Goal: Task Accomplishment & Management: Manage account settings

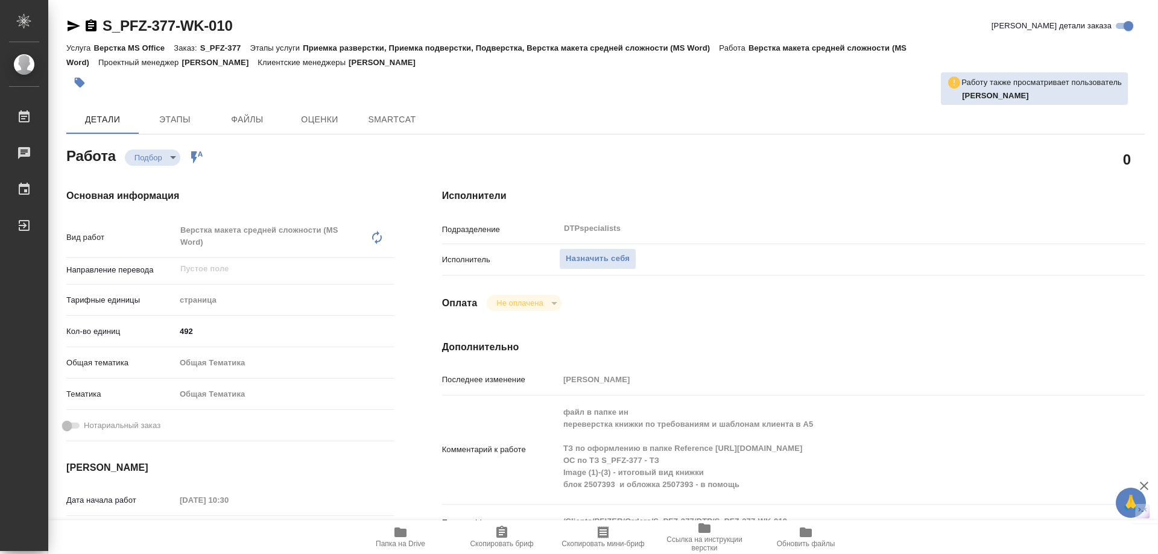
type textarea "x"
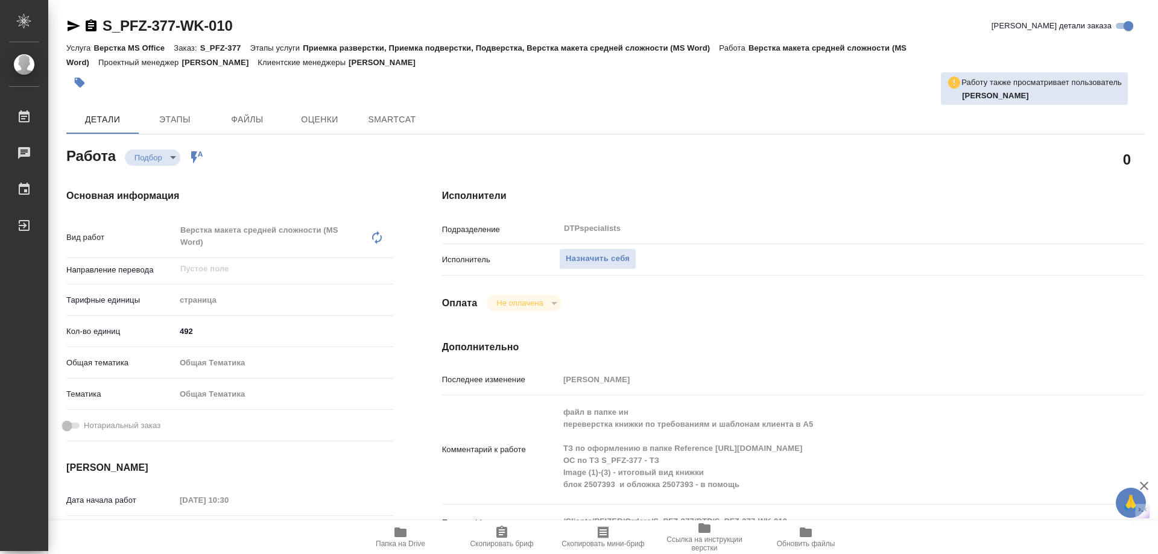
type textarea "x"
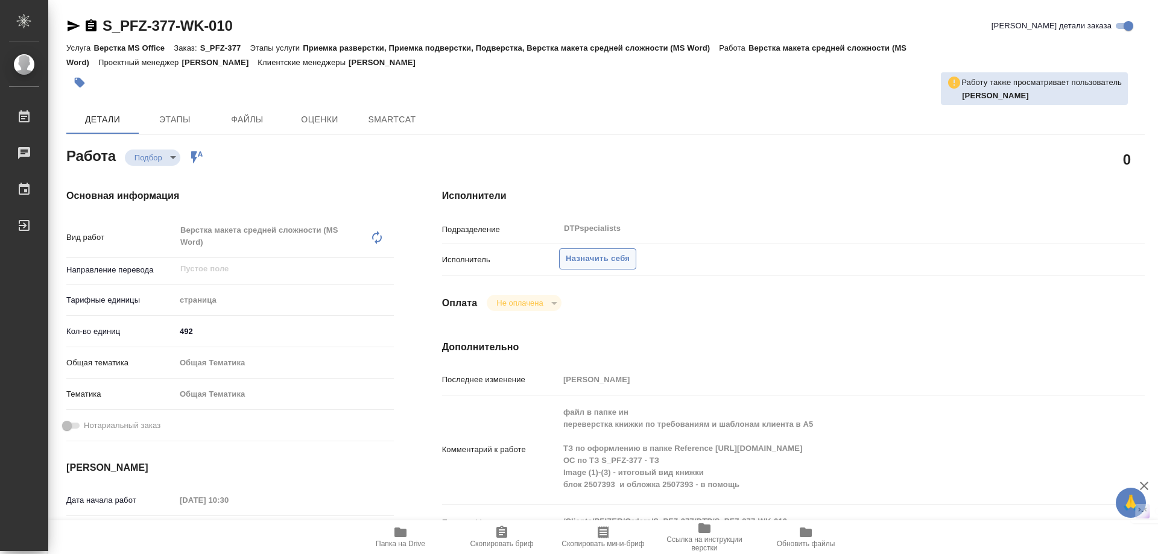
type textarea "x"
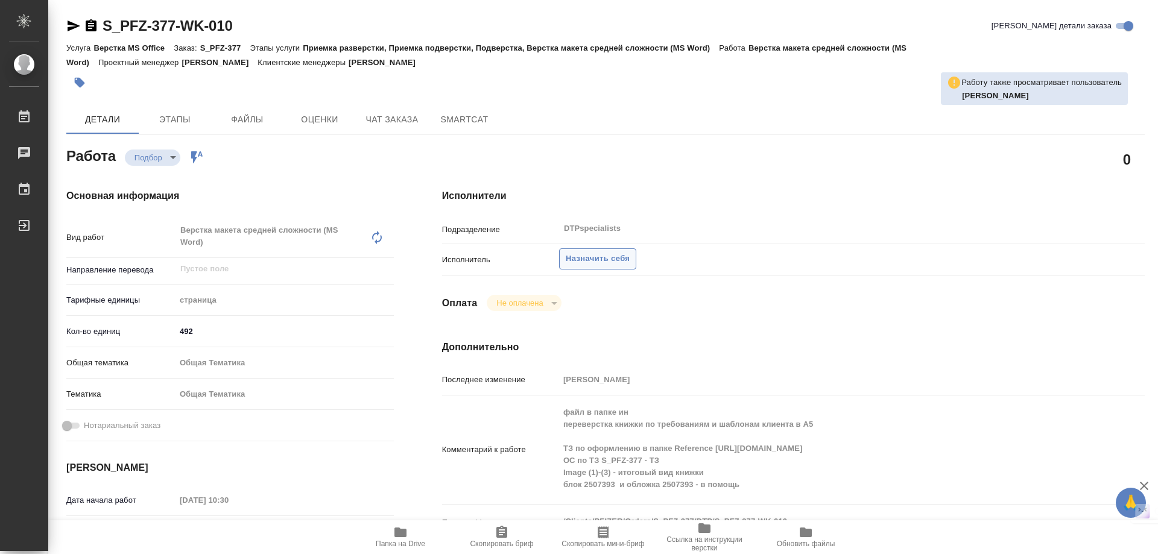
click at [593, 248] on button "Назначить себя" at bounding box center [597, 258] width 77 height 21
type textarea "x"
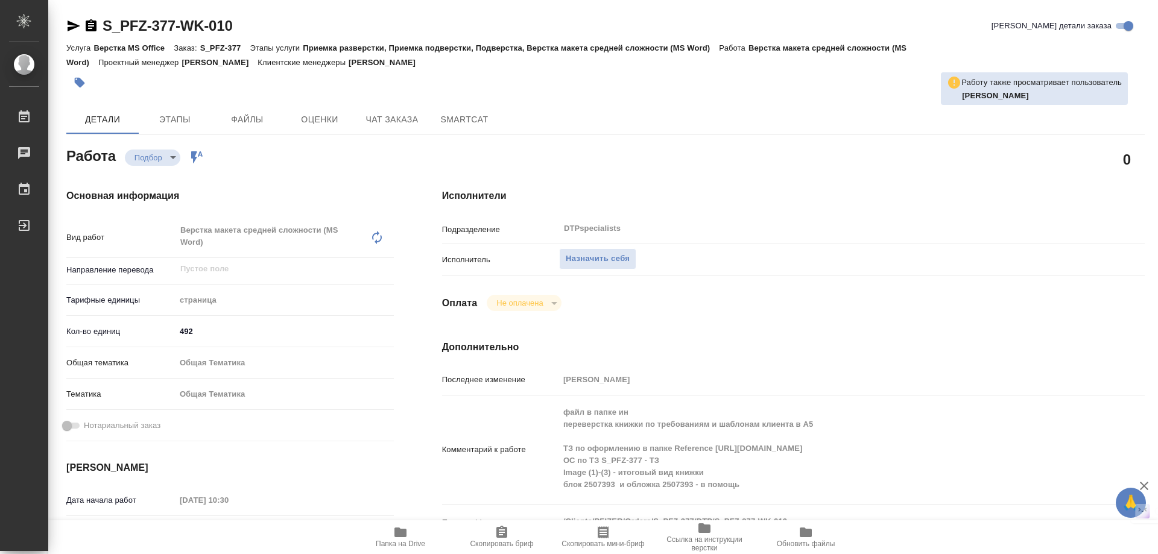
type textarea "x"
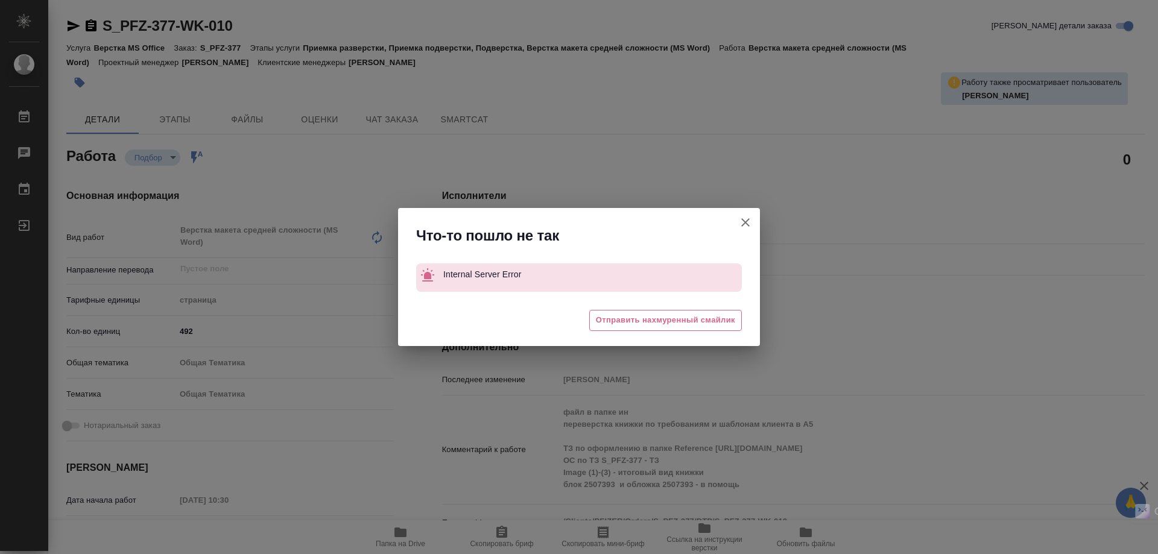
type textarea "x"
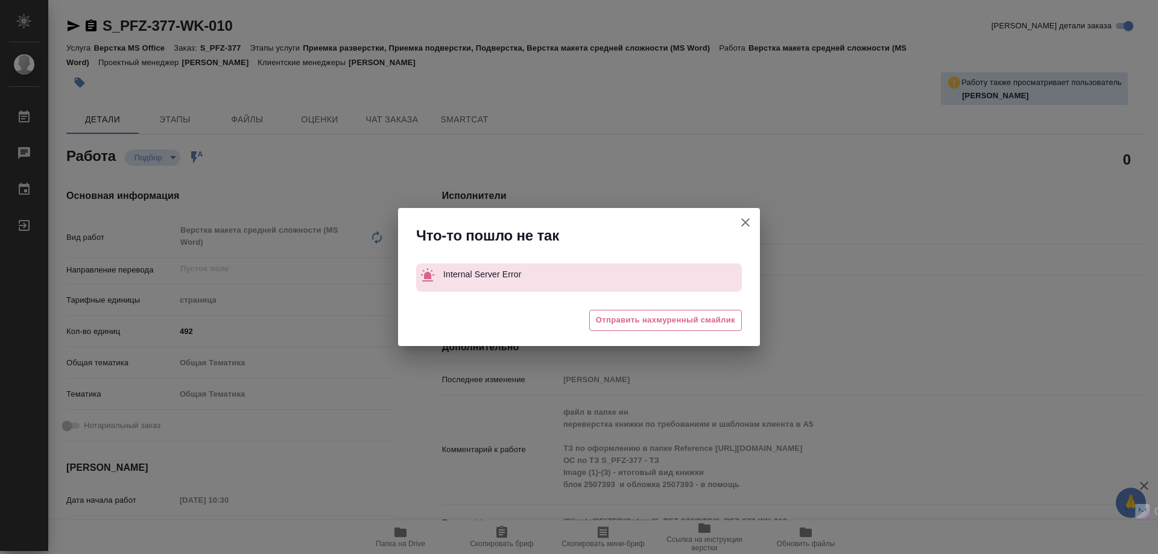
type textarea "x"
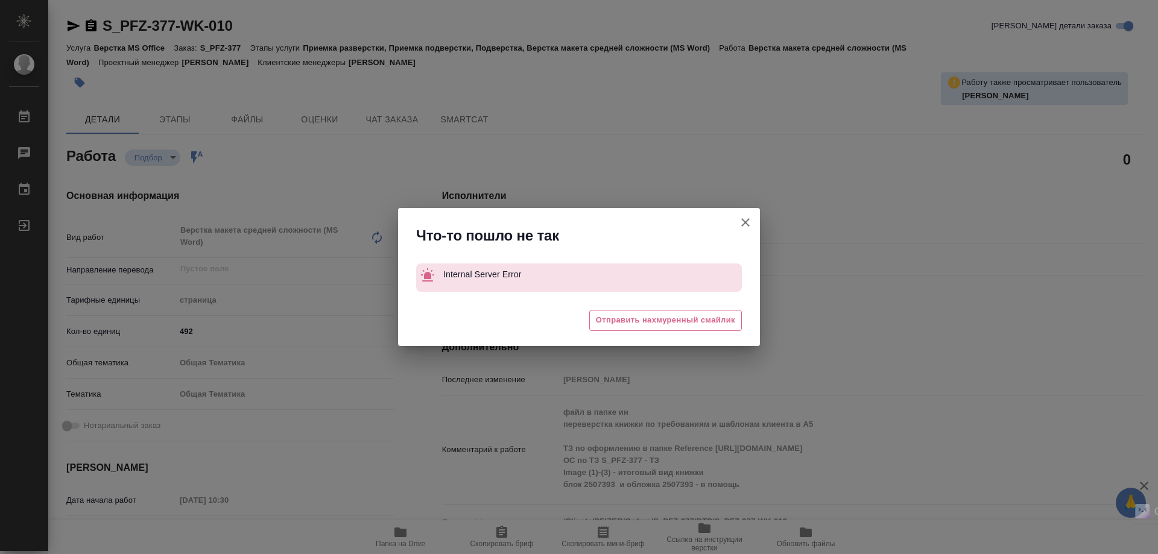
click at [861, 269] on div "Что-то пошло не так Internal Server Error 🥲 Отправить нахмуренный смайлик" at bounding box center [579, 277] width 1158 height 554
click at [760, 195] on div "Что-то пошло не так Internal Server Error 🥲 Отправить нахмуренный смайлик" at bounding box center [579, 277] width 1158 height 554
click at [747, 215] on button "[PERSON_NAME] детали заказа" at bounding box center [745, 222] width 29 height 29
type textarea "x"
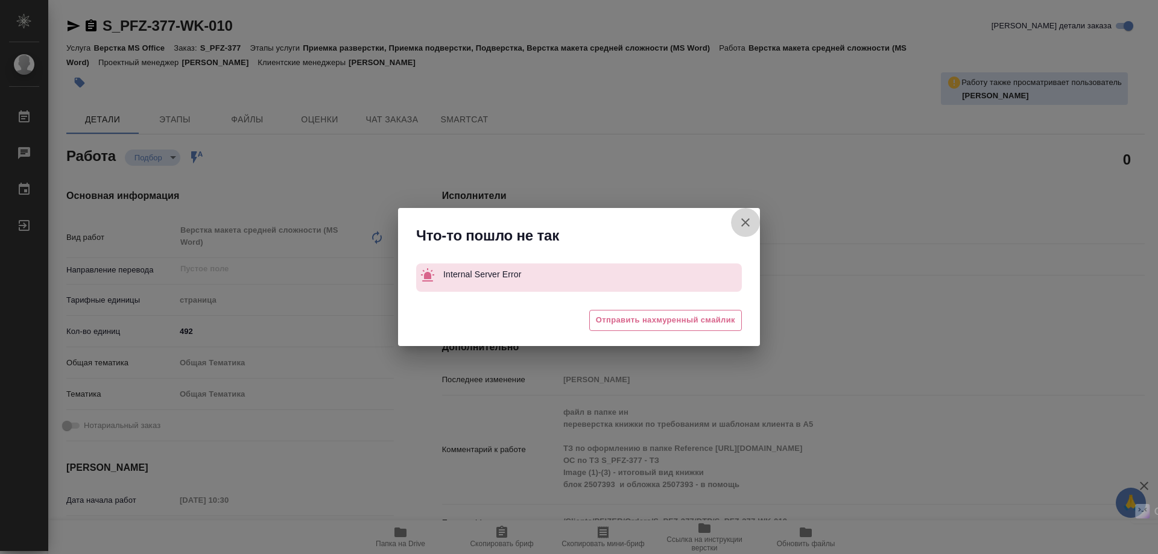
type textarea "x"
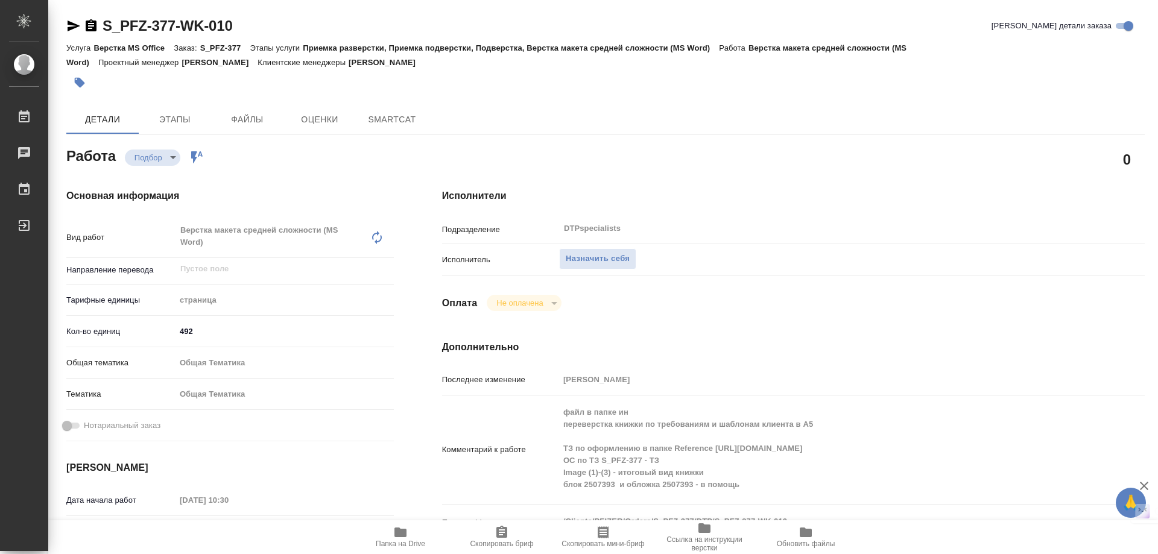
type textarea "x"
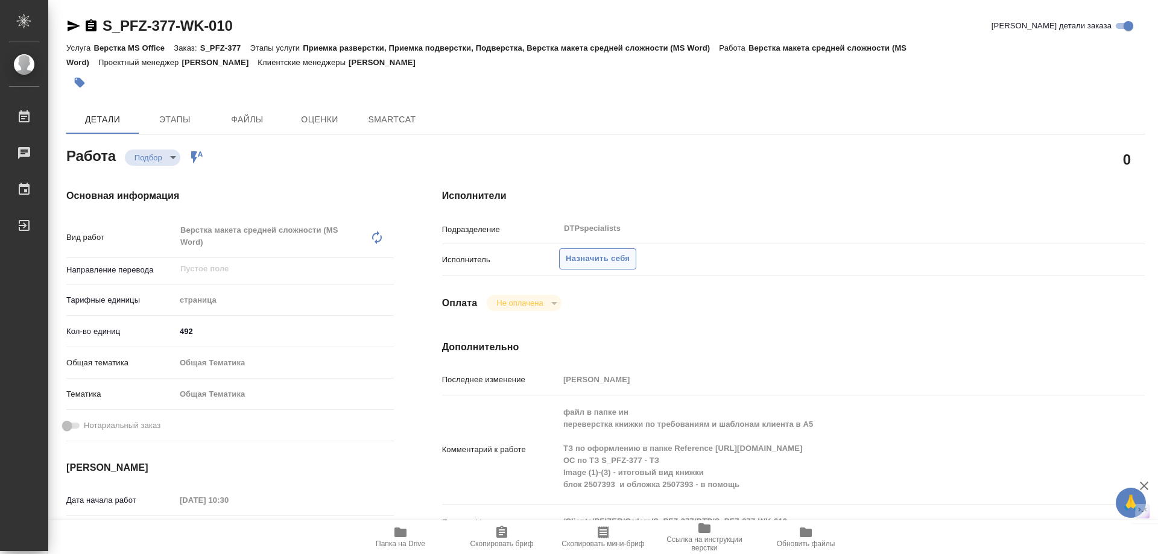
type textarea "x"
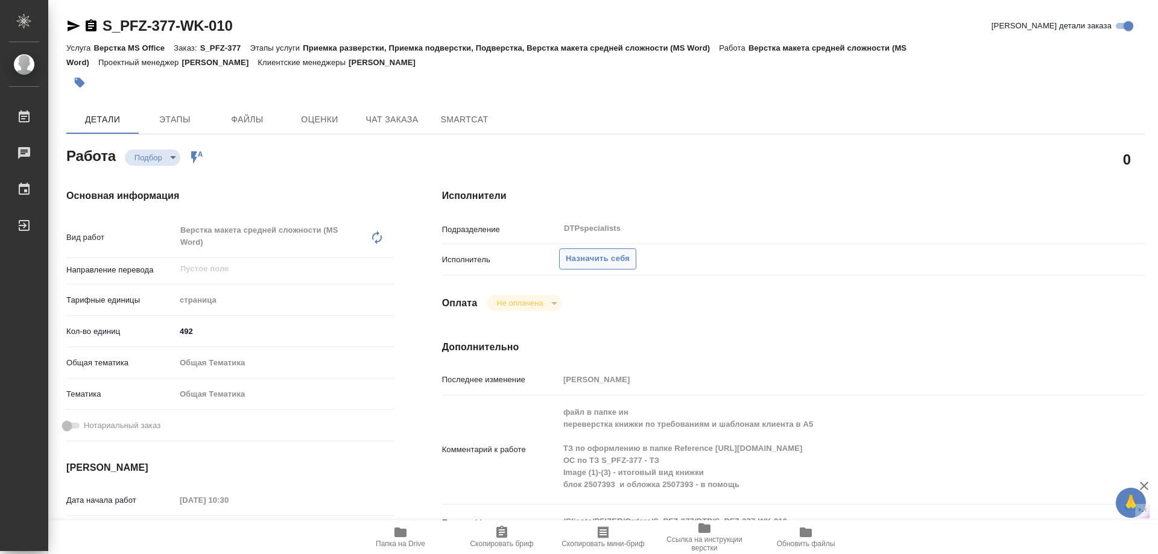
type textarea "x"
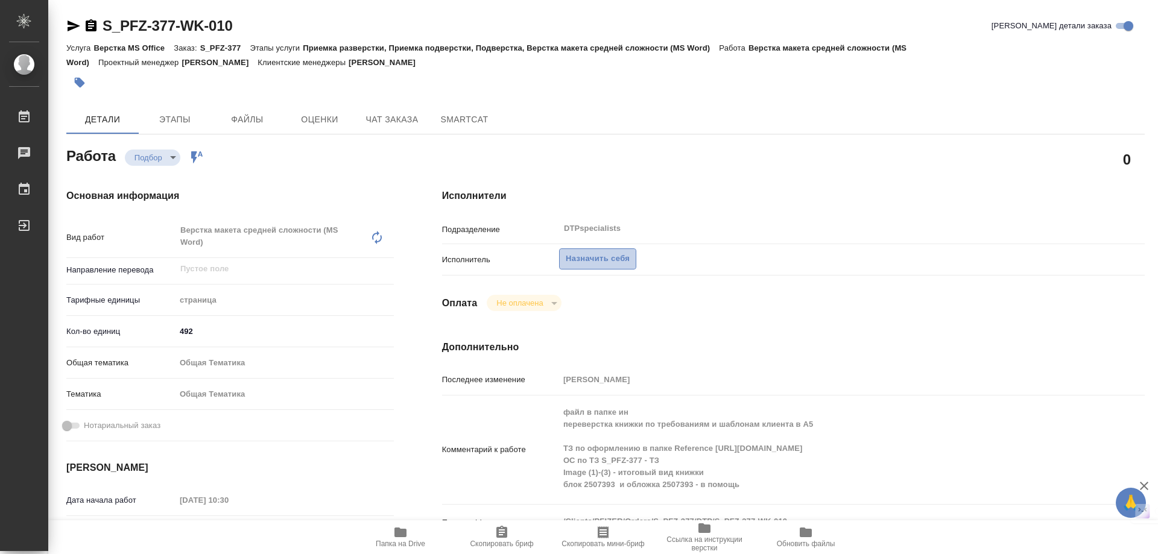
click at [609, 261] on span "Назначить себя" at bounding box center [598, 259] width 64 height 14
type textarea "x"
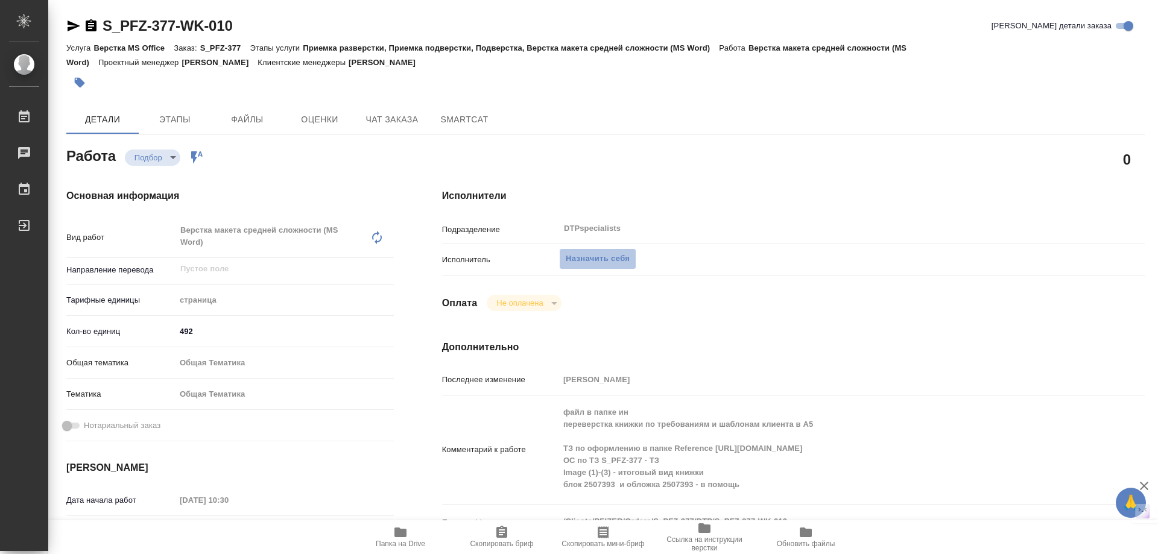
type textarea "x"
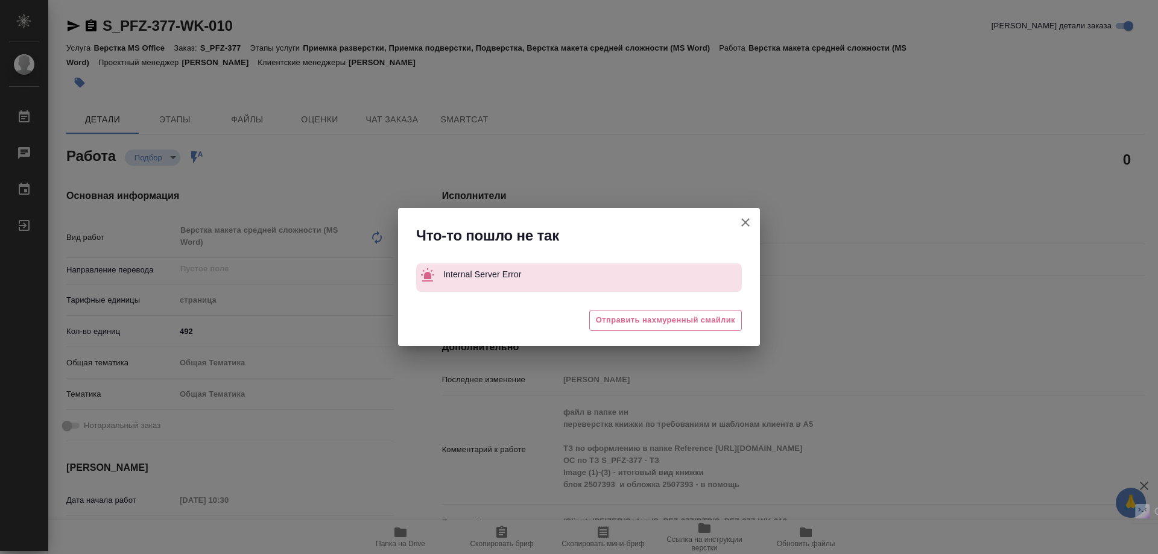
type textarea "x"
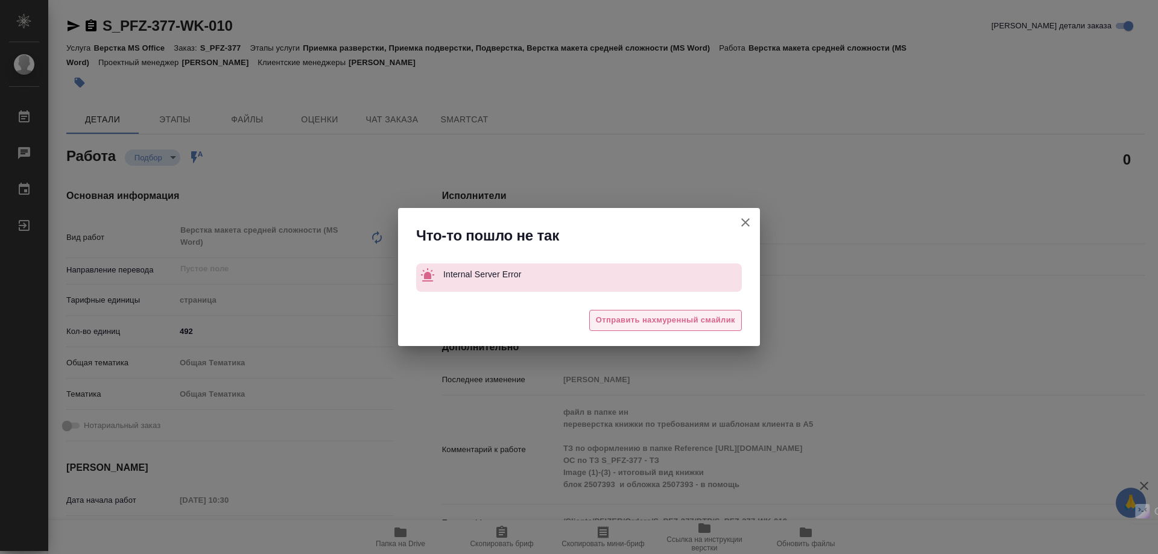
click at [665, 330] on button "Отправить нахмуренный смайлик" at bounding box center [665, 320] width 153 height 21
type textarea "x"
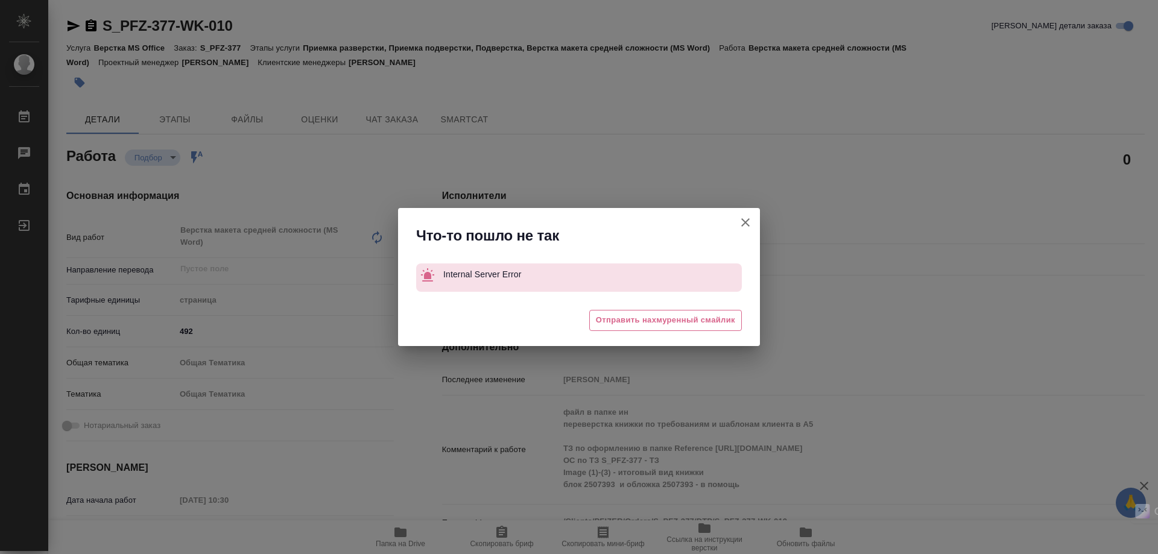
type textarea "x"
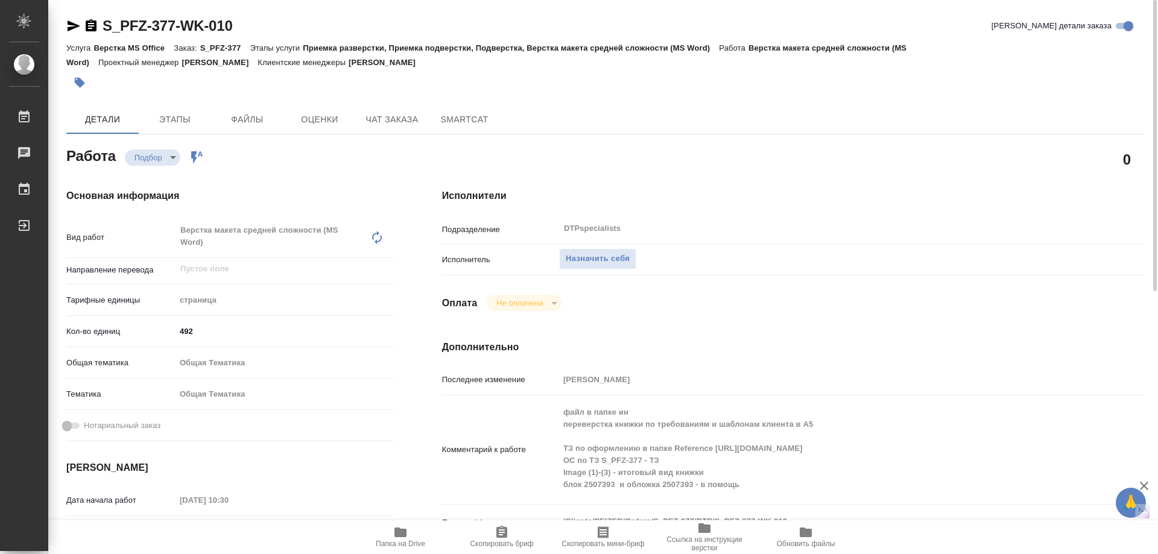
drag, startPoint x: 804, startPoint y: 283, endPoint x: 922, endPoint y: 5, distance: 302.7
click at [804, 280] on div "Исполнители Подразделение DTPspecialists ​ Исполнитель Назначить себя Оплата Не…" at bounding box center [793, 428] width 751 height 527
click at [901, 315] on div "Исполнители Подразделение DTPspecialists ​ Исполнитель Назначить себя Оплата Не…" at bounding box center [793, 428] width 751 height 527
click at [608, 266] on button "Назначить себя" at bounding box center [597, 258] width 77 height 21
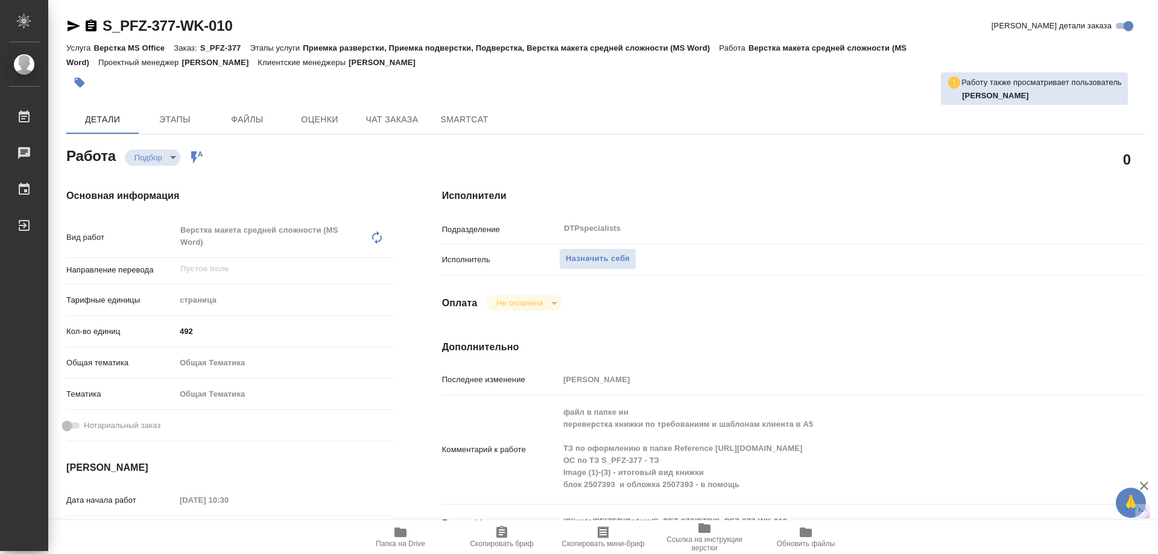
type textarea "x"
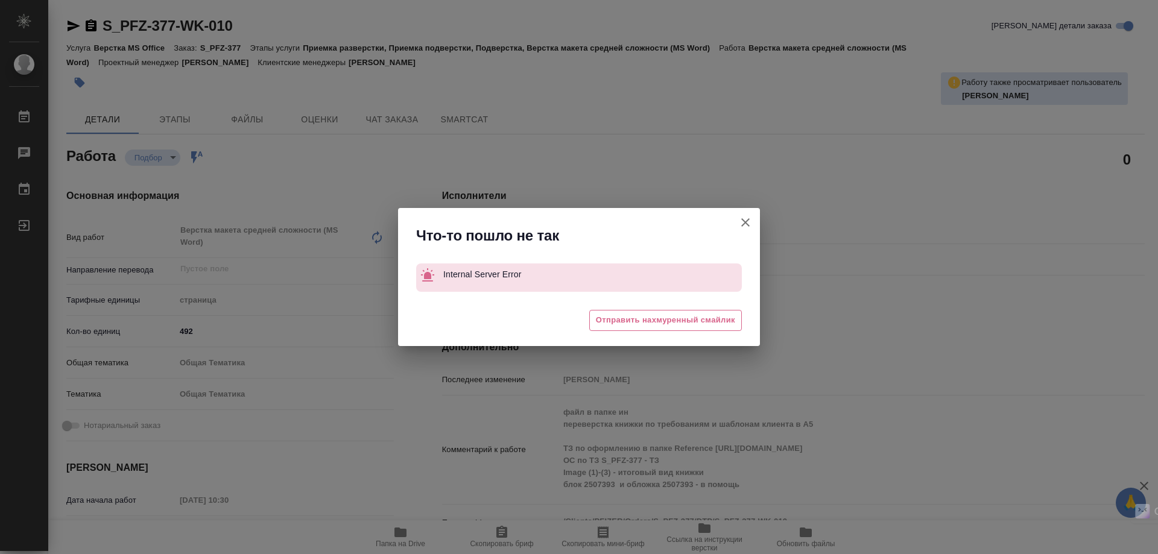
click at [741, 224] on icon "button" at bounding box center [745, 222] width 14 height 14
type textarea "x"
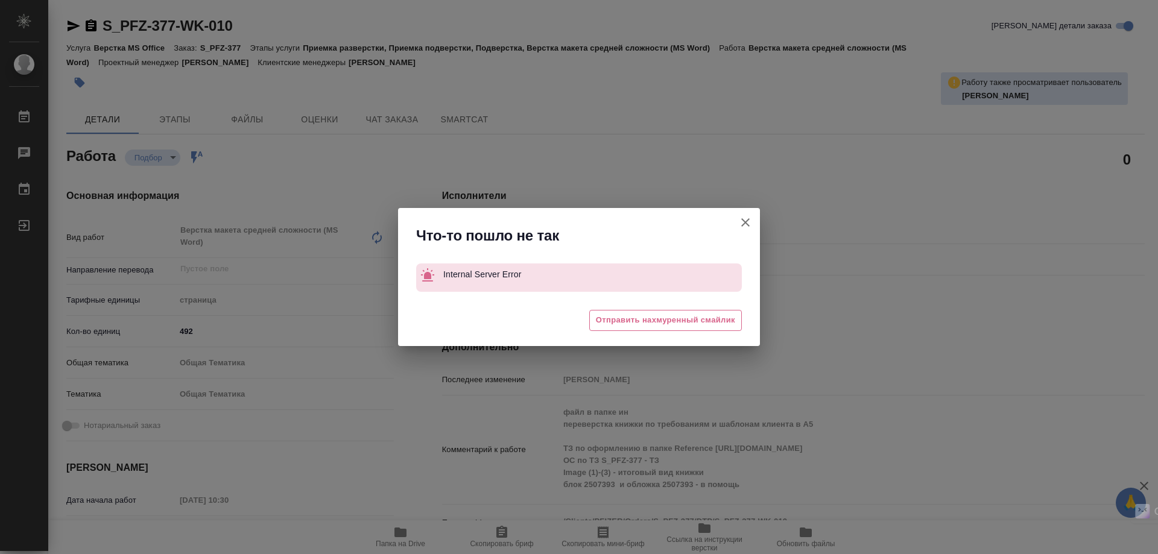
type textarea "x"
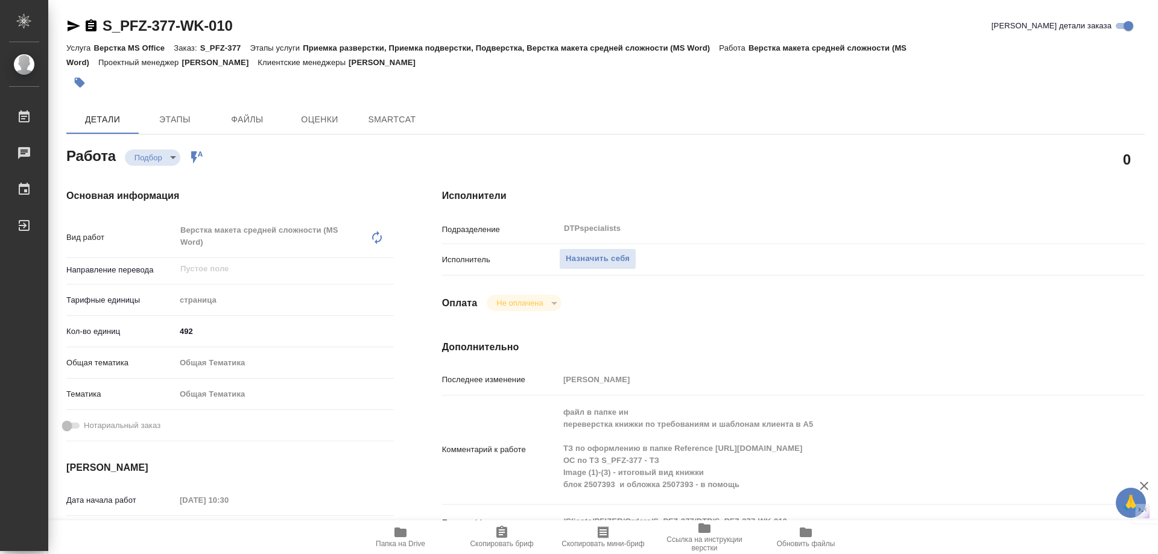
type textarea "x"
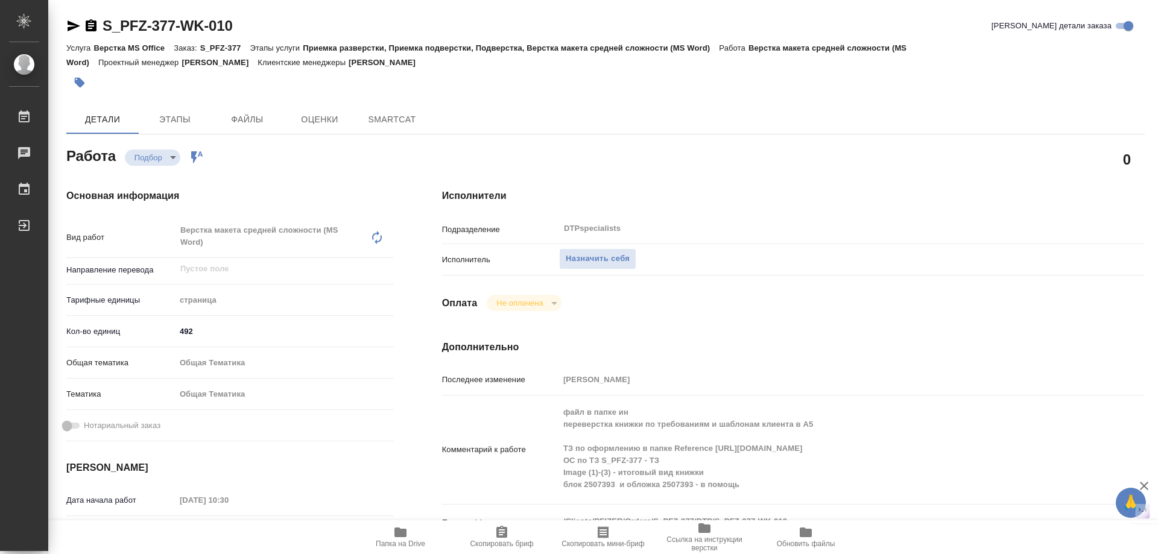
type textarea "x"
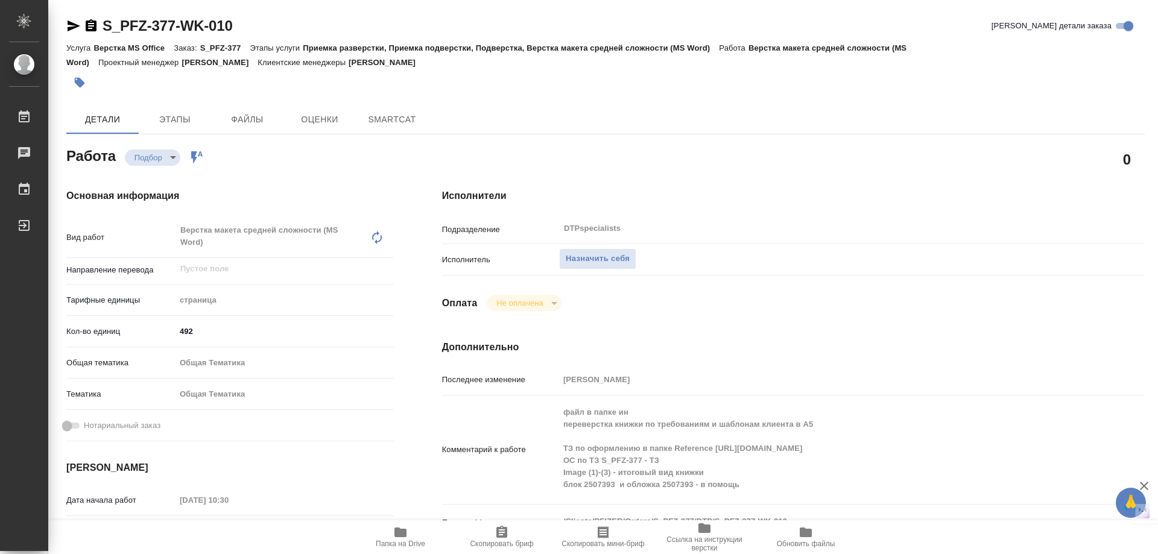
type textarea "x"
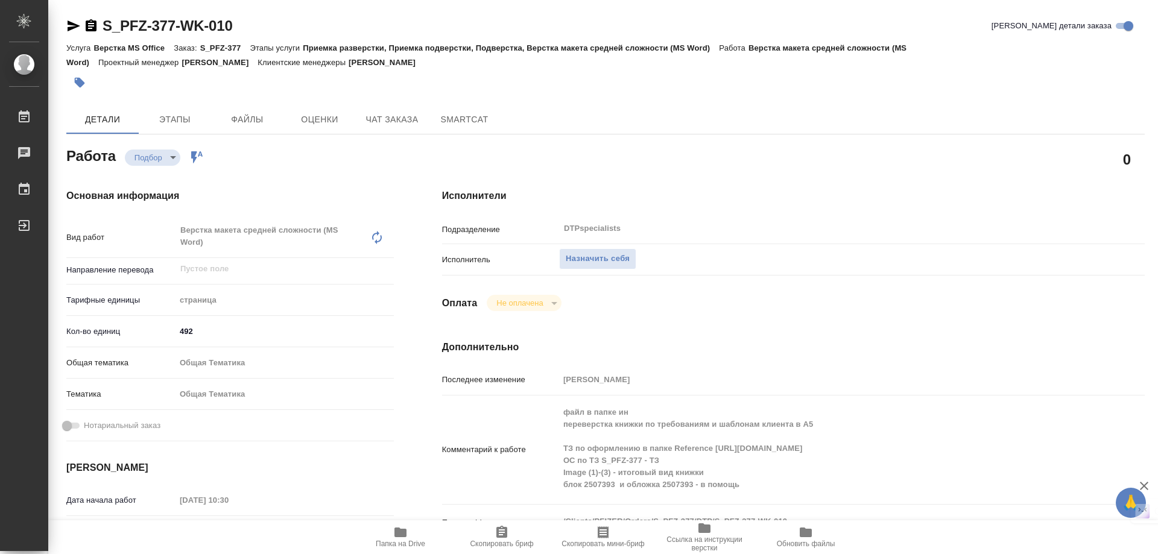
type textarea "x"
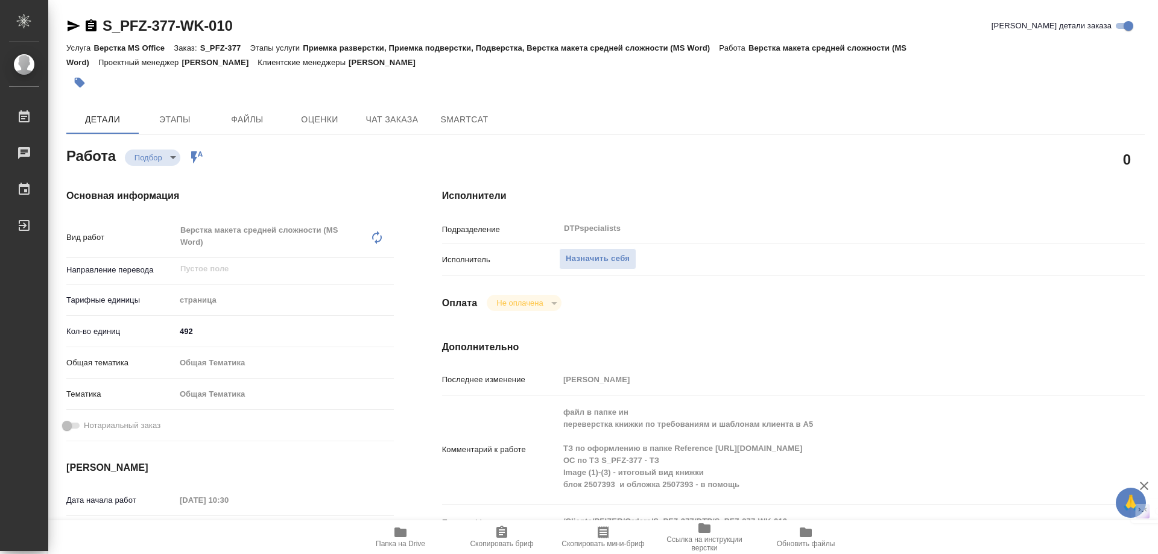
type textarea "x"
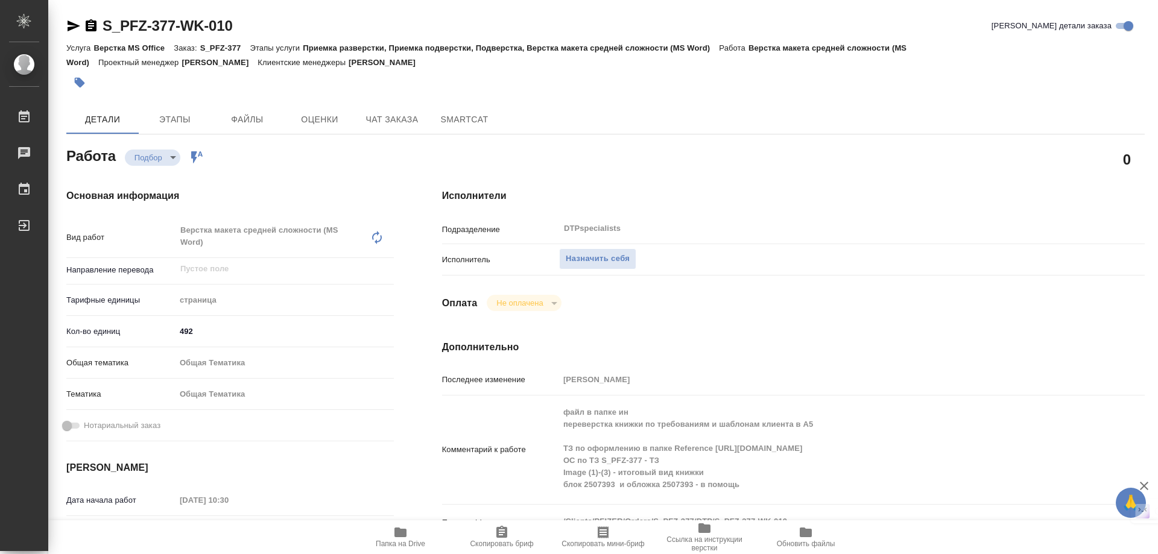
drag, startPoint x: 963, startPoint y: 264, endPoint x: 911, endPoint y: 261, distance: 52.0
click at [963, 264] on div "Назначить себя" at bounding box center [822, 259] width 527 height 21
click at [662, 300] on div "Оплата Не оплачена notPayed" at bounding box center [793, 303] width 703 height 16
click at [977, 179] on div "Исполнители Подразделение DTPspecialists ​ Исполнитель Назначить себя Оплата Не…" at bounding box center [793, 428] width 751 height 527
type textarea "x"
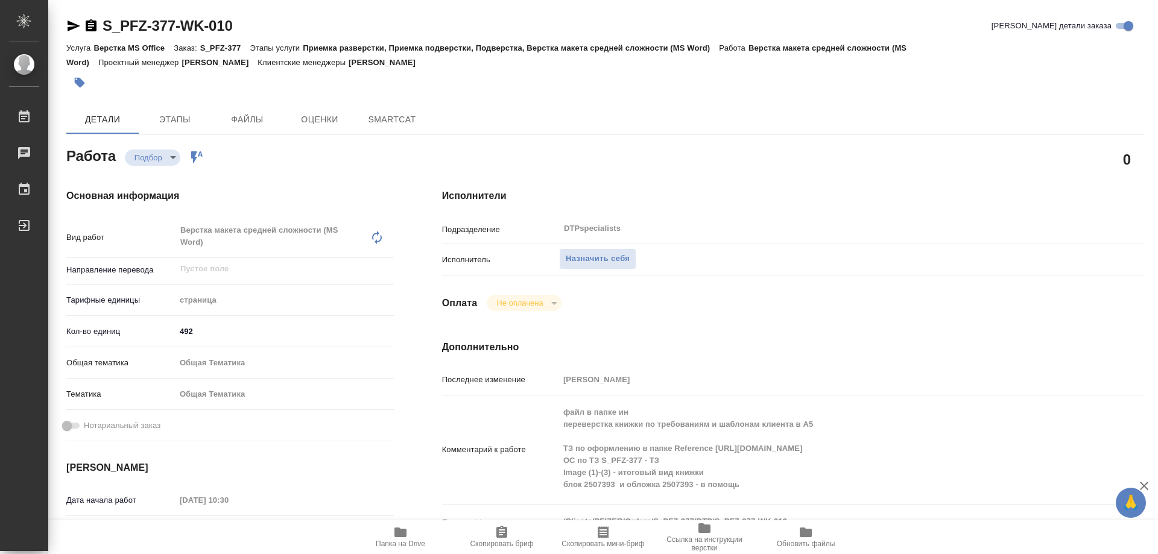
type textarea "x"
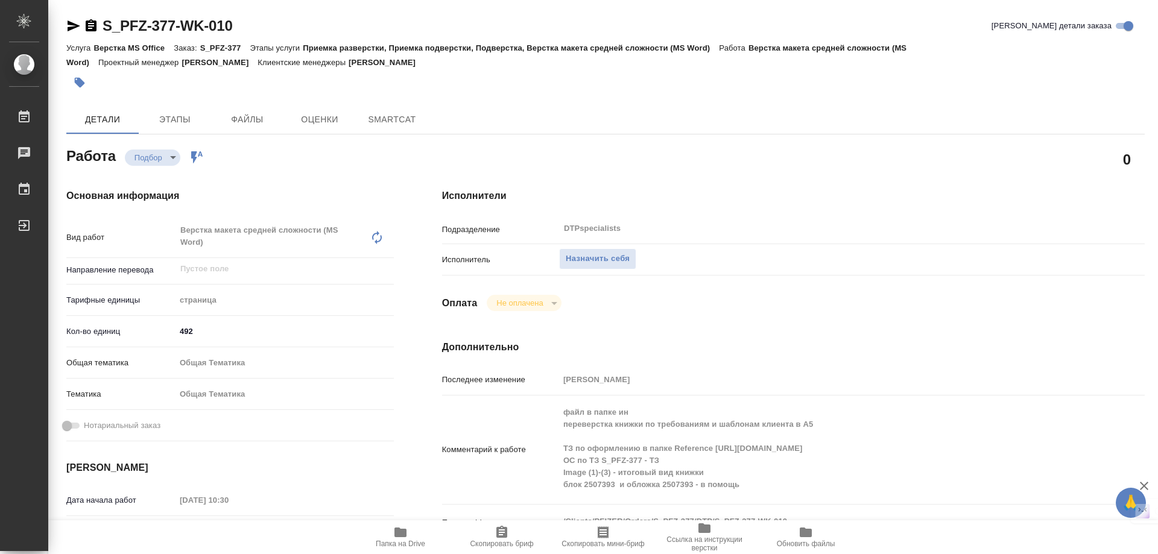
type textarea "x"
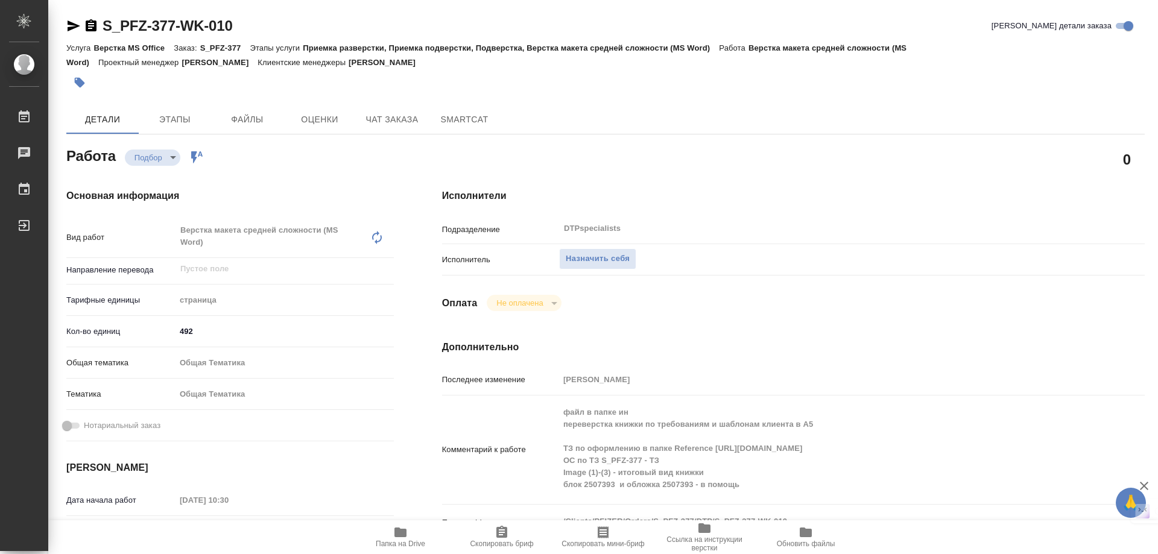
type textarea "x"
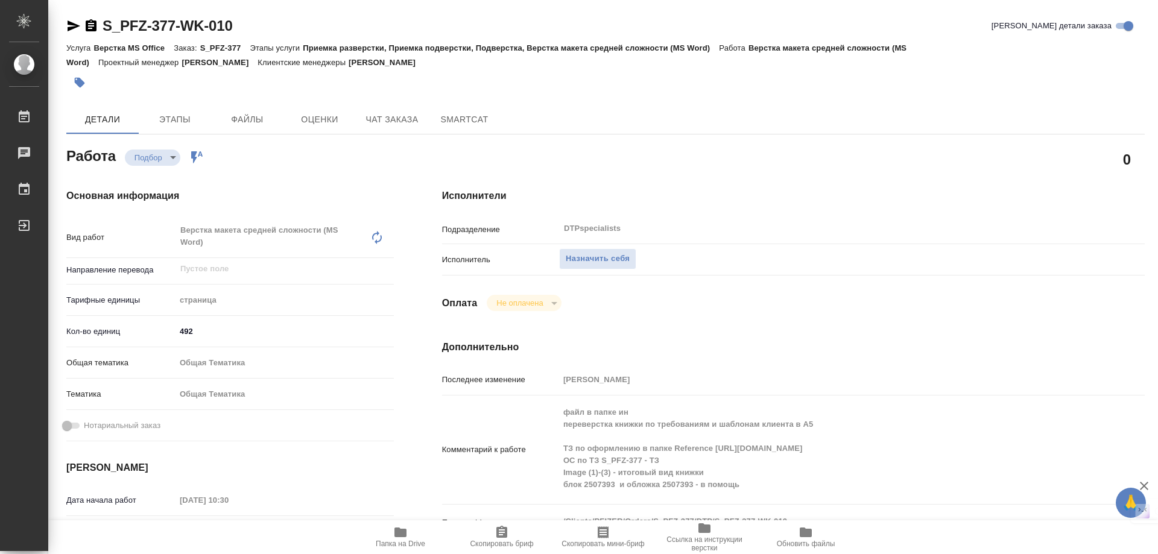
type textarea "x"
click at [908, 336] on div "Исполнители Подразделение DTPspecialists ​ Исполнитель Назначить себя Оплата Не…" at bounding box center [793, 428] width 751 height 527
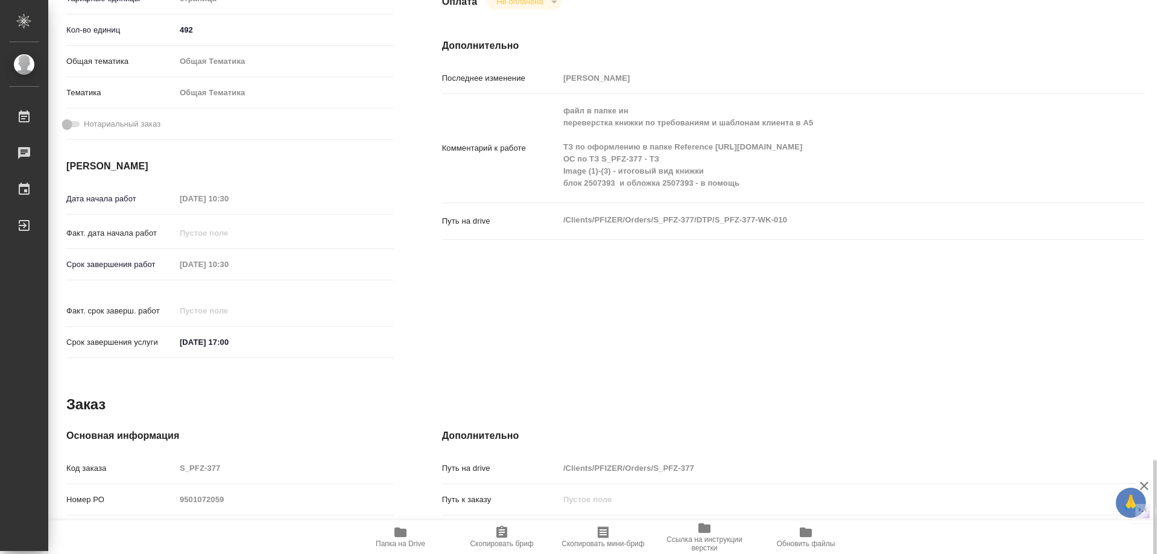
scroll to position [499, 0]
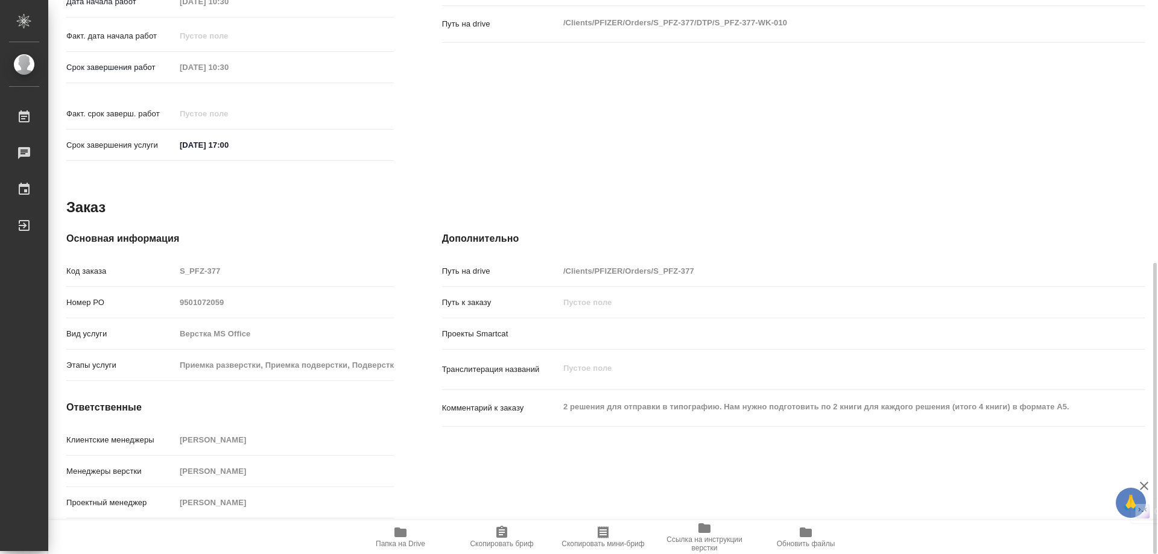
click at [399, 530] on icon "button" at bounding box center [400, 533] width 12 height 10
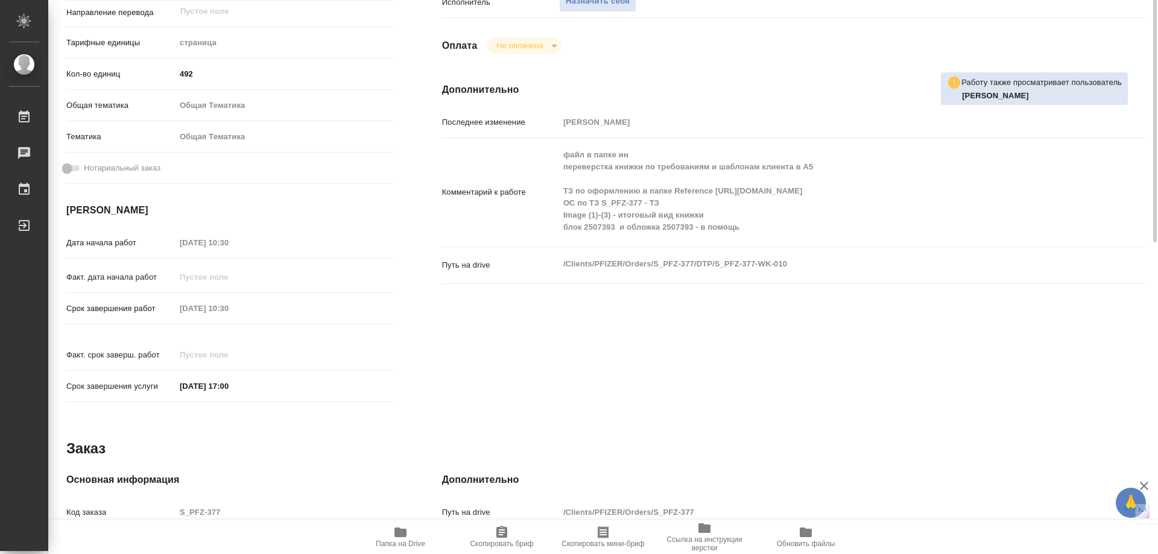
scroll to position [77, 0]
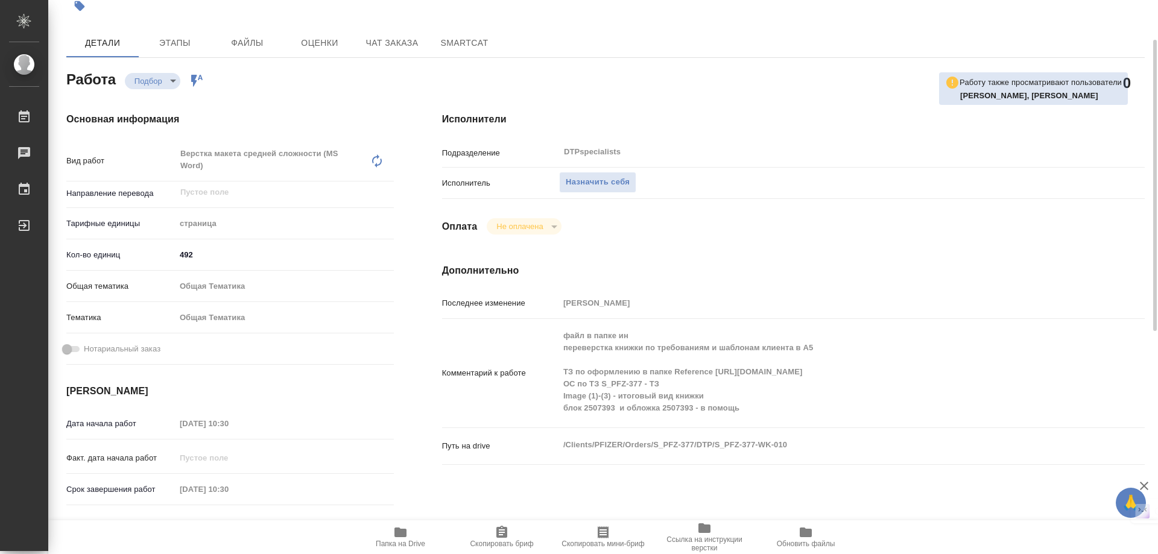
click at [714, 533] on span "Ссылка на инструкции верстки" at bounding box center [704, 536] width 87 height 31
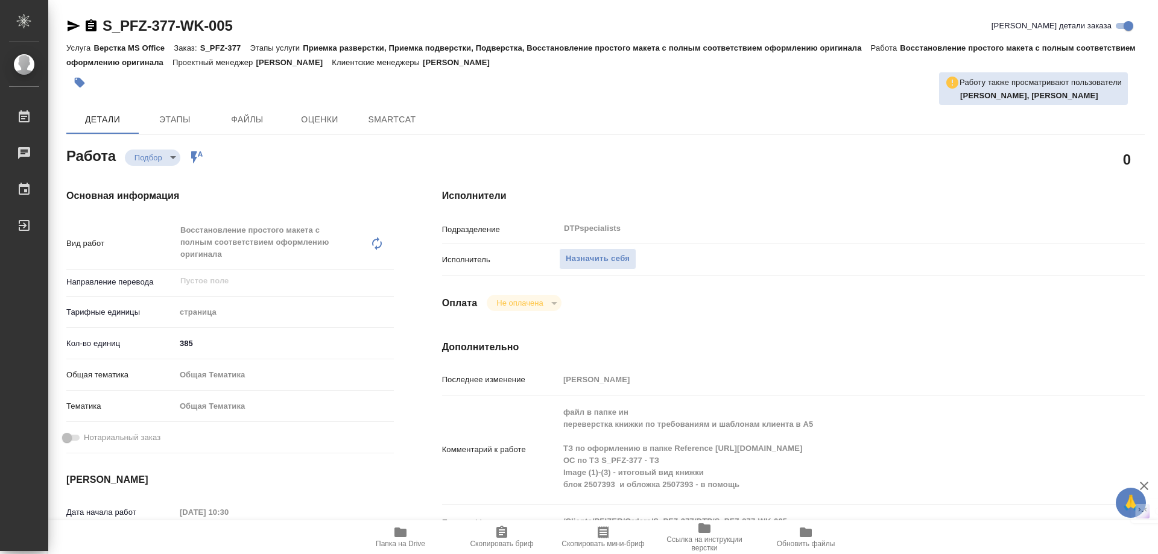
type textarea "x"
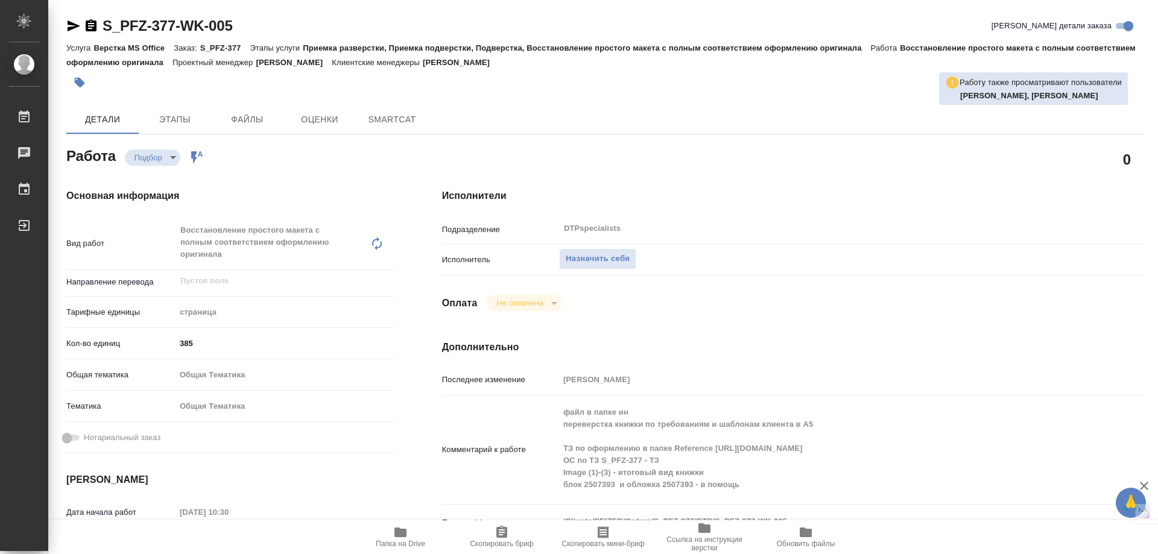
type textarea "x"
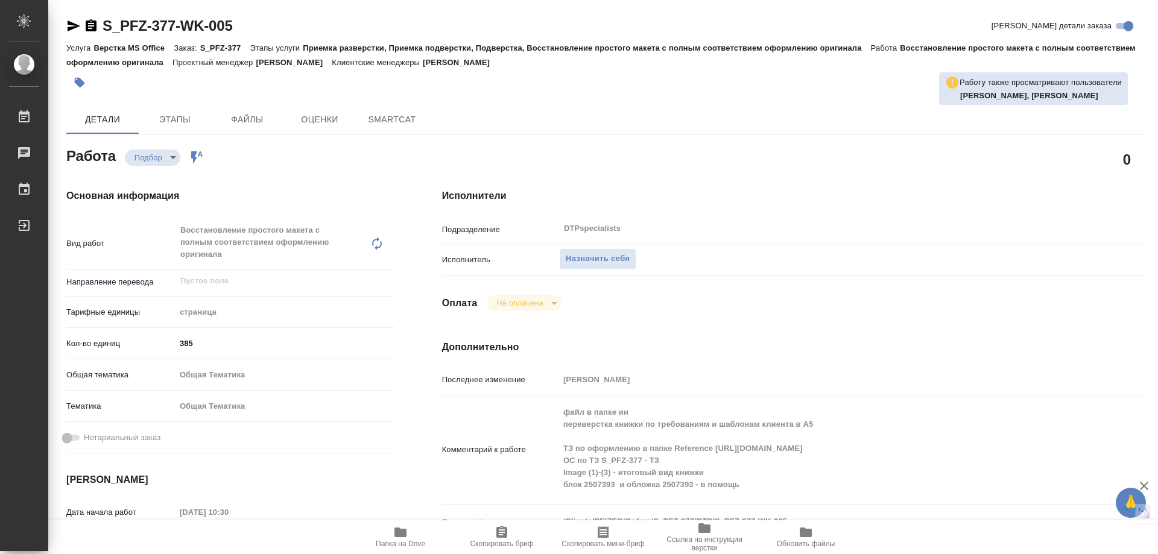
type textarea "x"
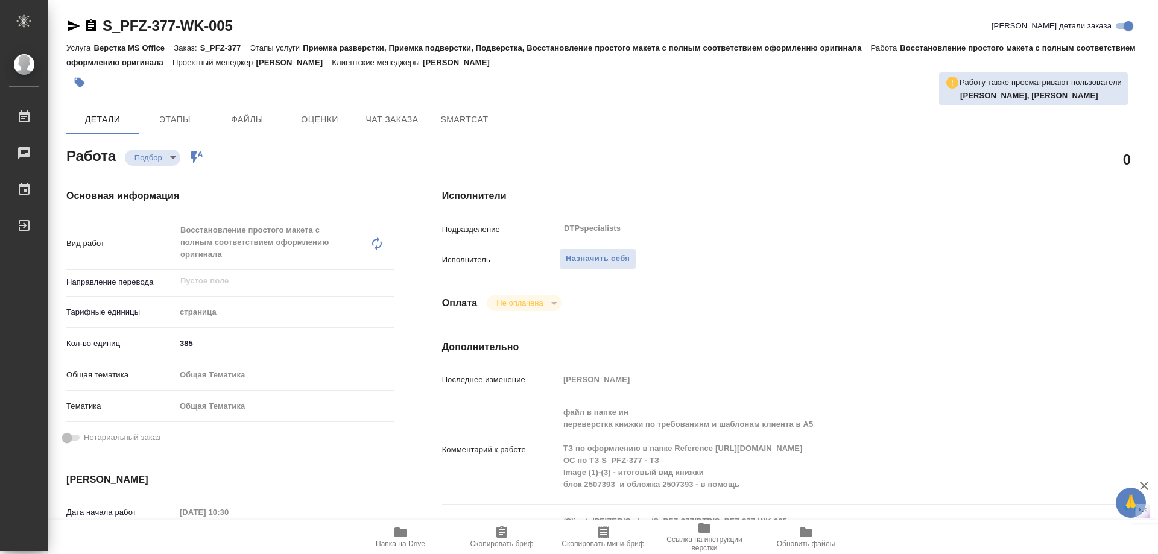
type textarea "x"
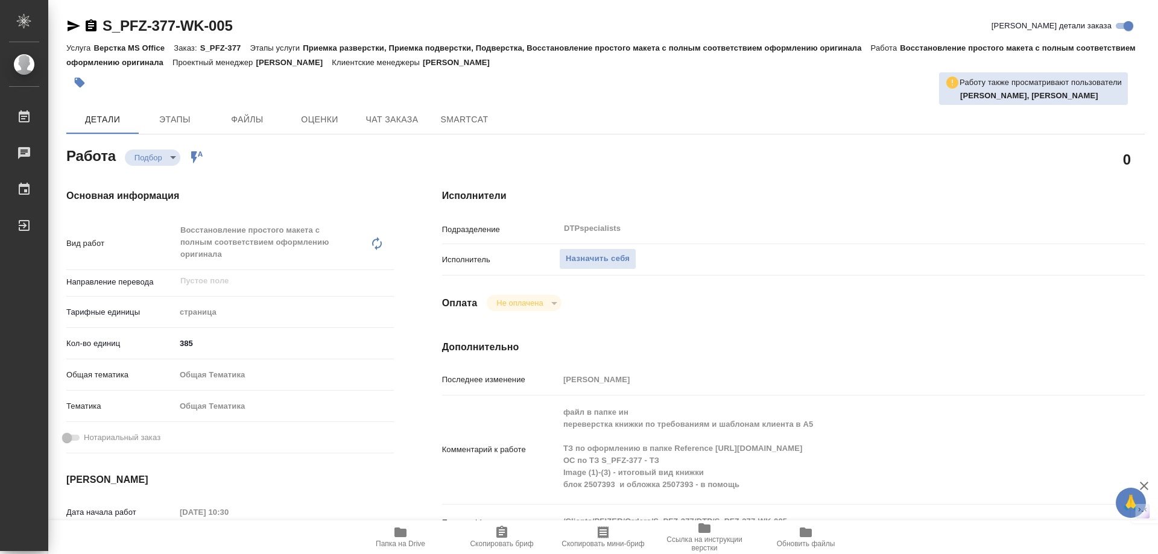
scroll to position [302, 0]
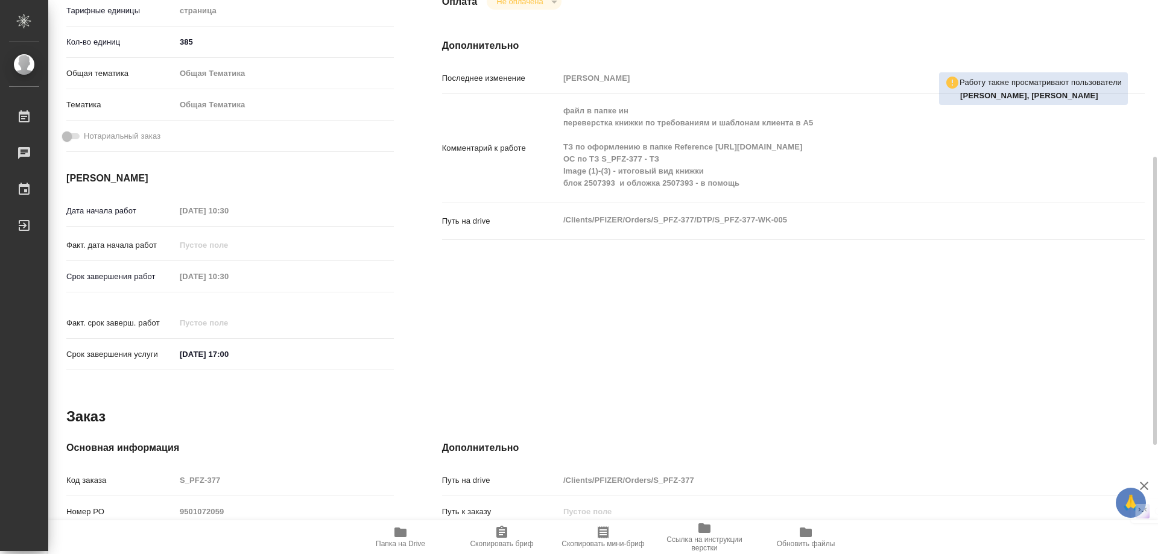
type textarea "x"
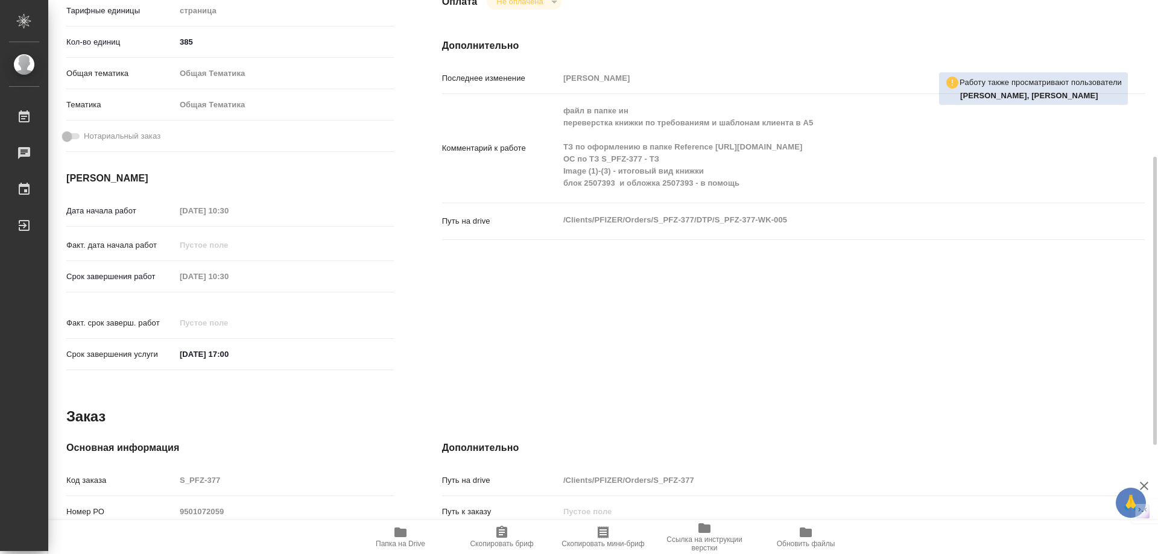
scroll to position [511, 0]
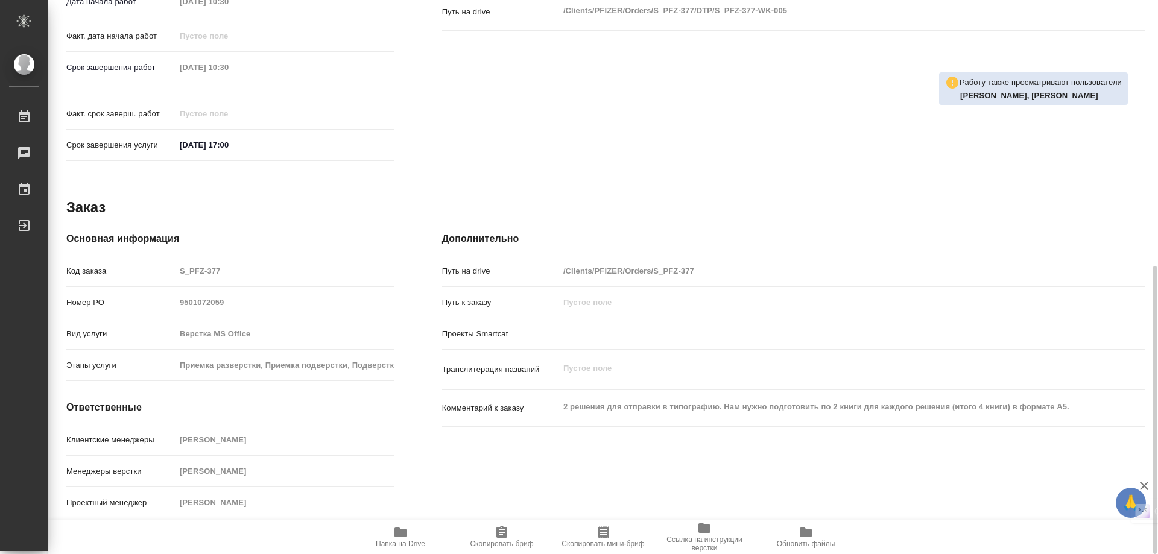
click at [398, 534] on icon "button" at bounding box center [400, 533] width 12 height 10
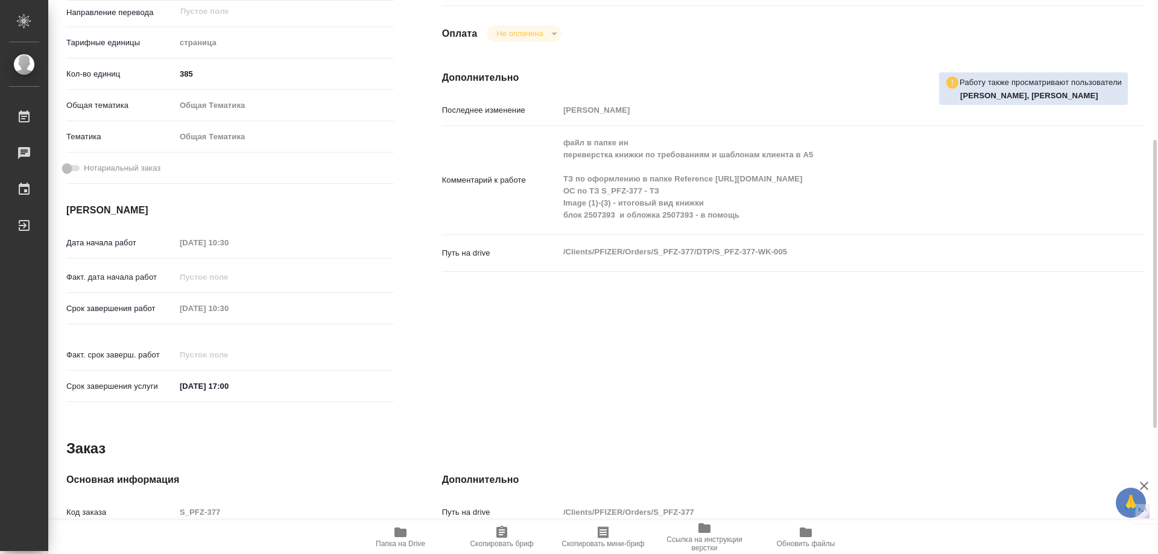
drag, startPoint x: 904, startPoint y: 299, endPoint x: 896, endPoint y: 300, distance: 8.5
click at [904, 299] on div "Исполнители Подразделение DTPspecialists ​ Исполнитель Назначить себя Оплата Не…" at bounding box center [793, 164] width 751 height 539
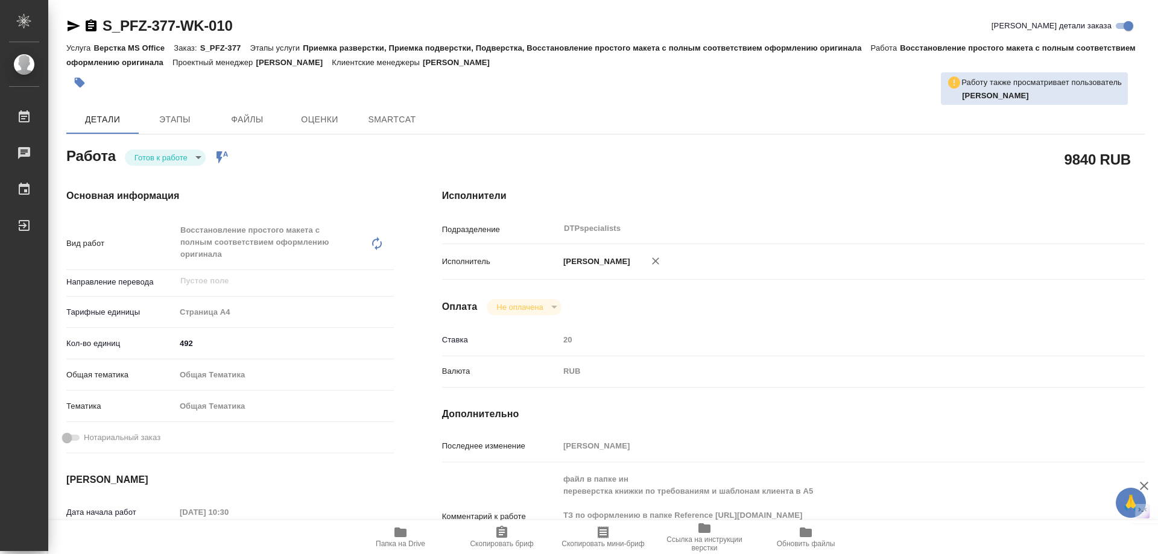
type textarea "x"
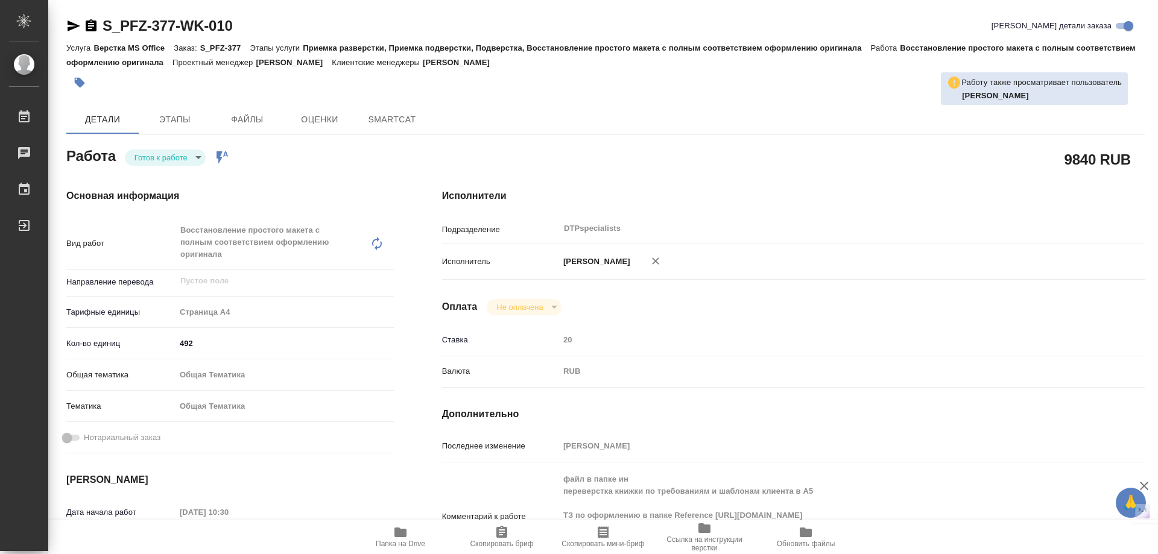
type textarea "x"
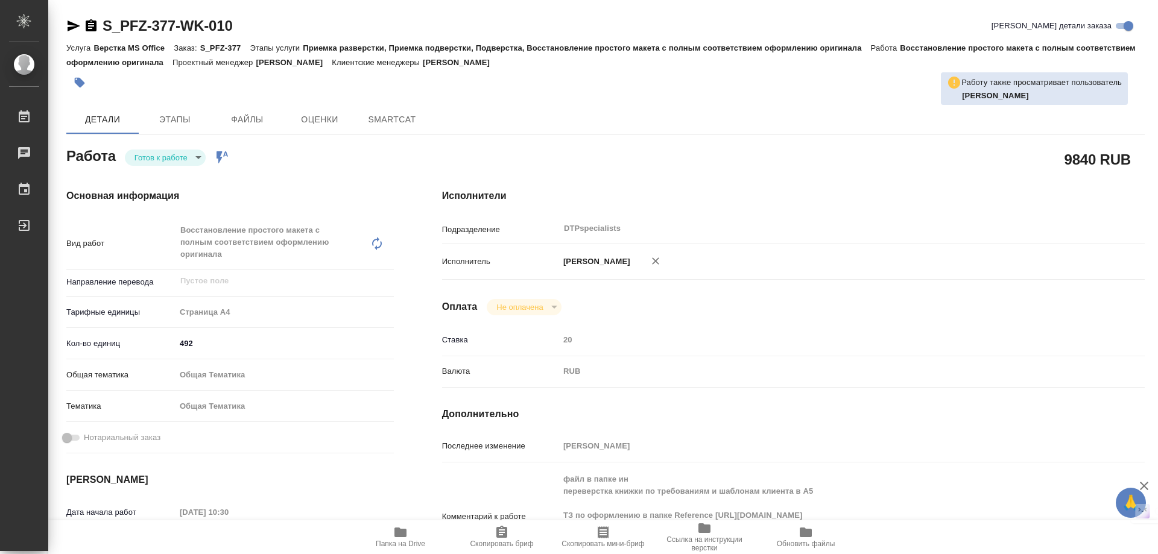
type textarea "x"
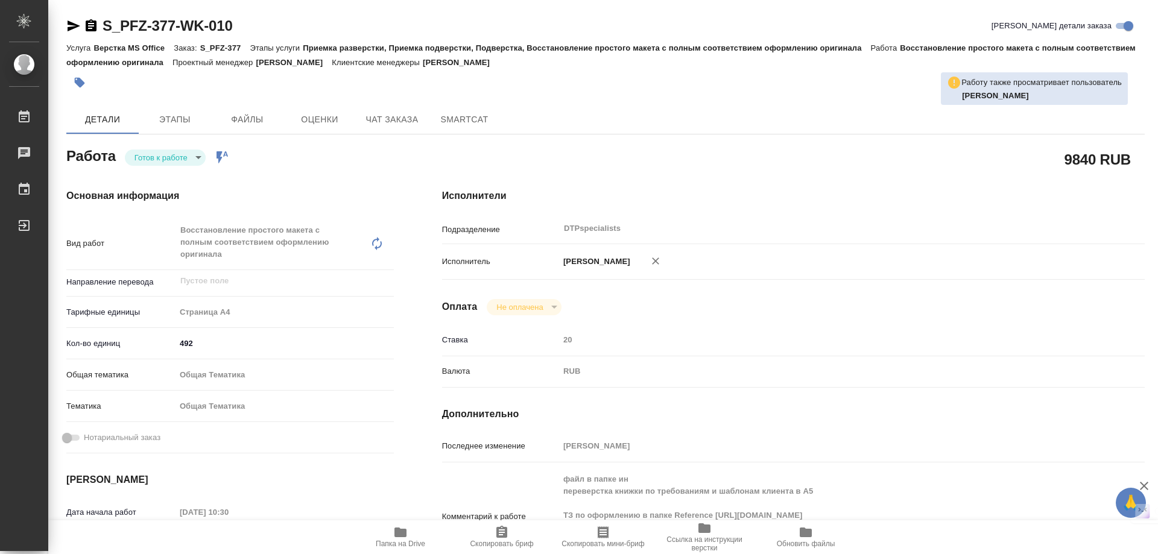
type textarea "x"
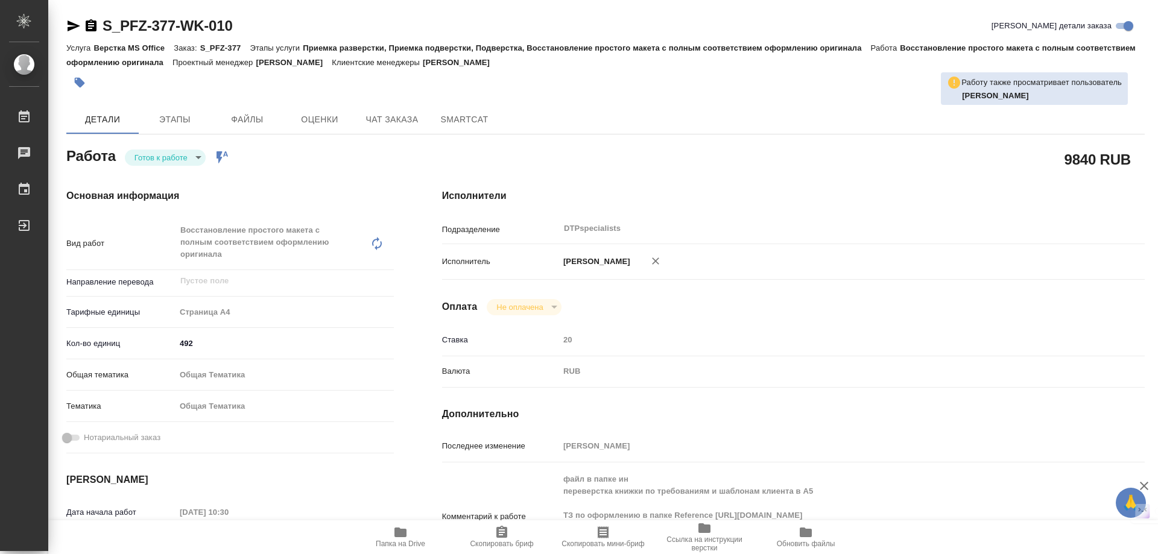
type textarea "x"
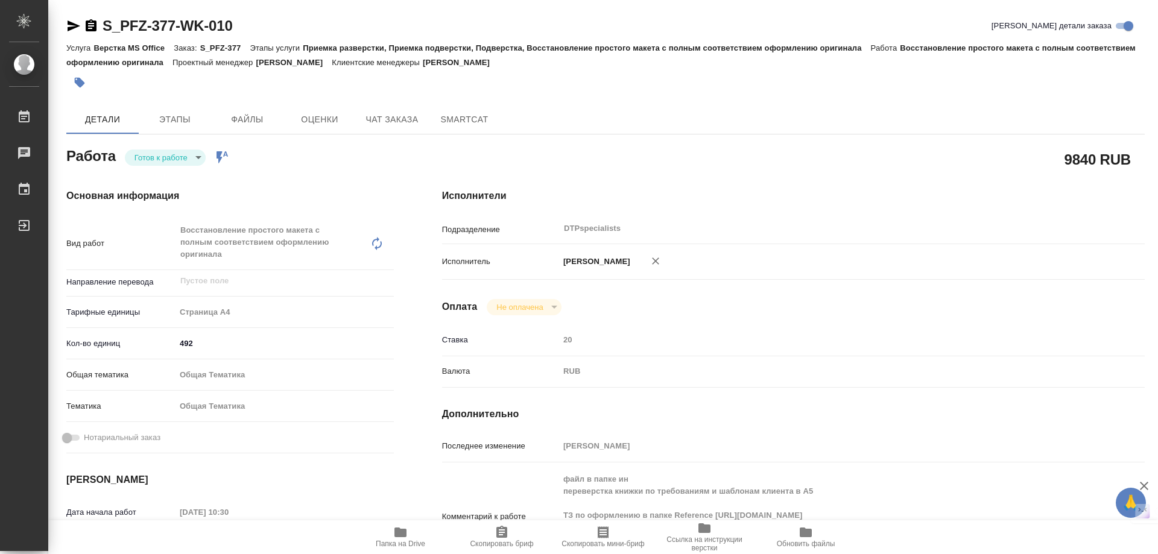
click at [1001, 256] on div "Климентовский Сергей" at bounding box center [822, 261] width 527 height 25
type textarea "x"
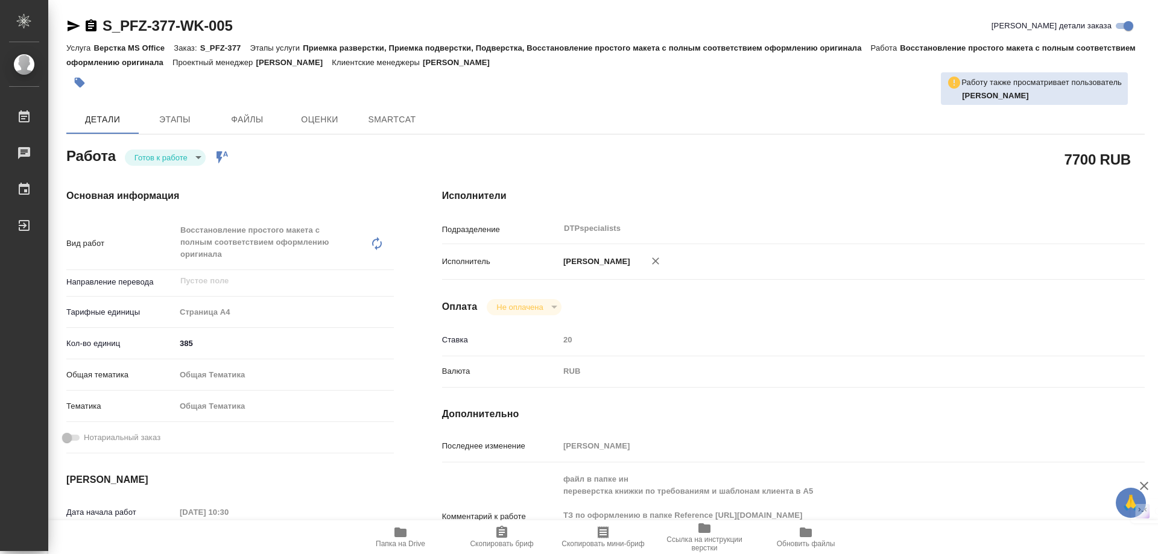
type textarea "x"
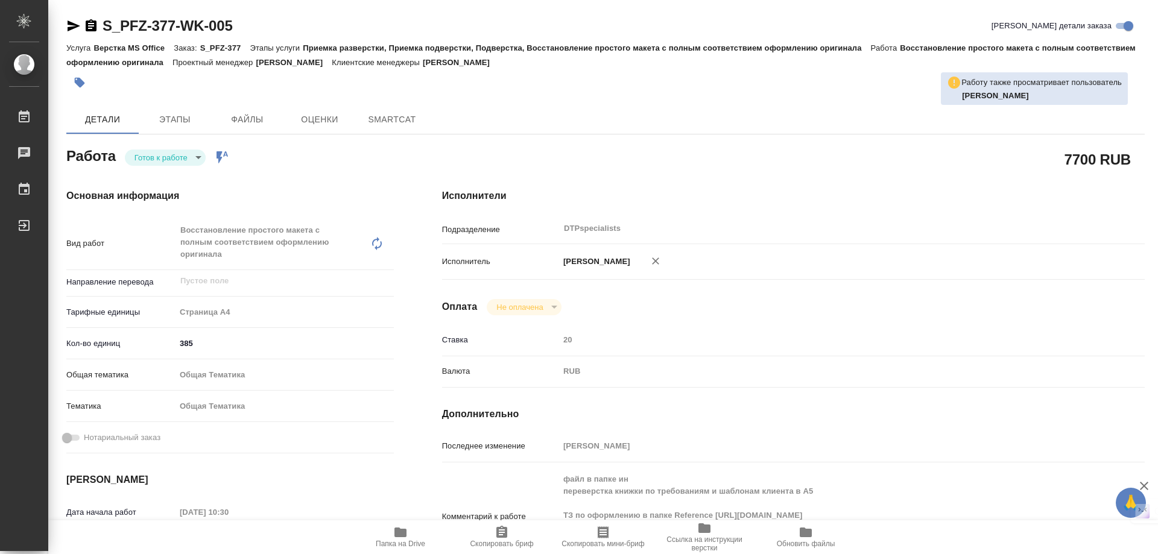
type textarea "x"
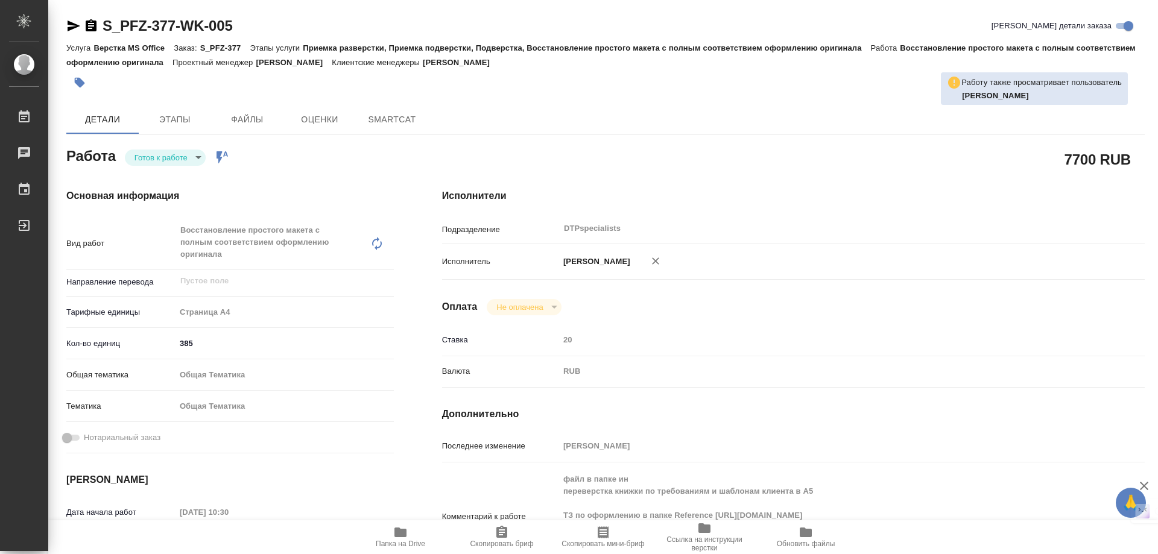
type textarea "x"
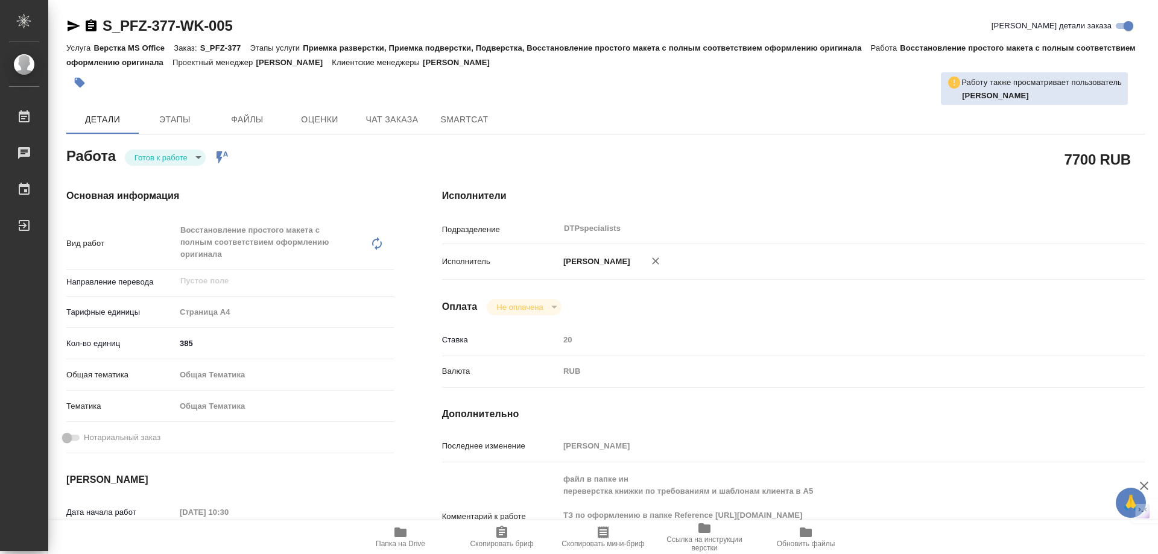
type textarea "x"
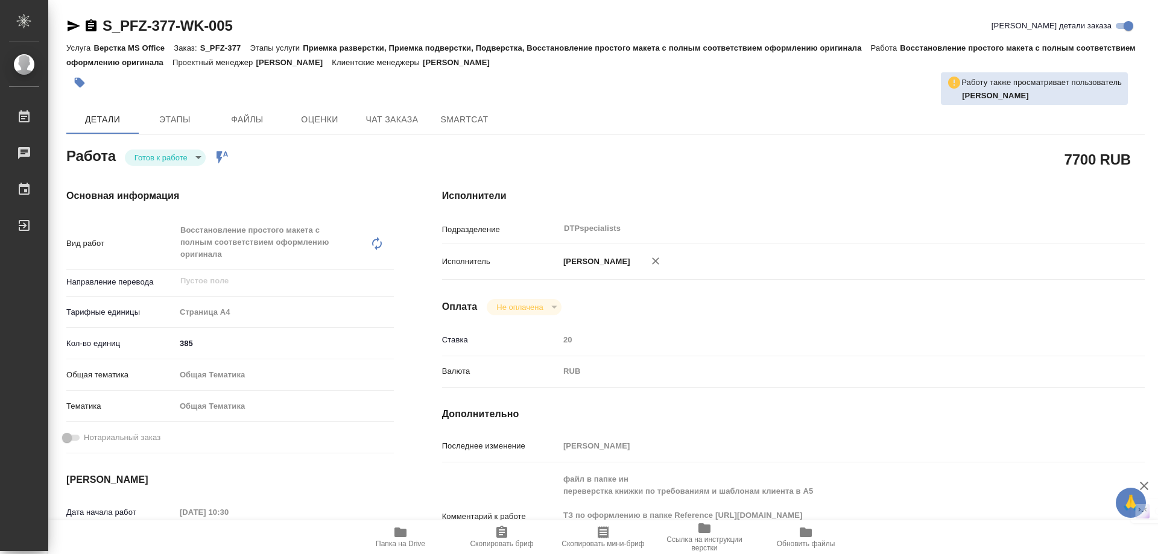
type textarea "x"
click at [970, 250] on div "Климентовский Сергей" at bounding box center [822, 261] width 527 height 25
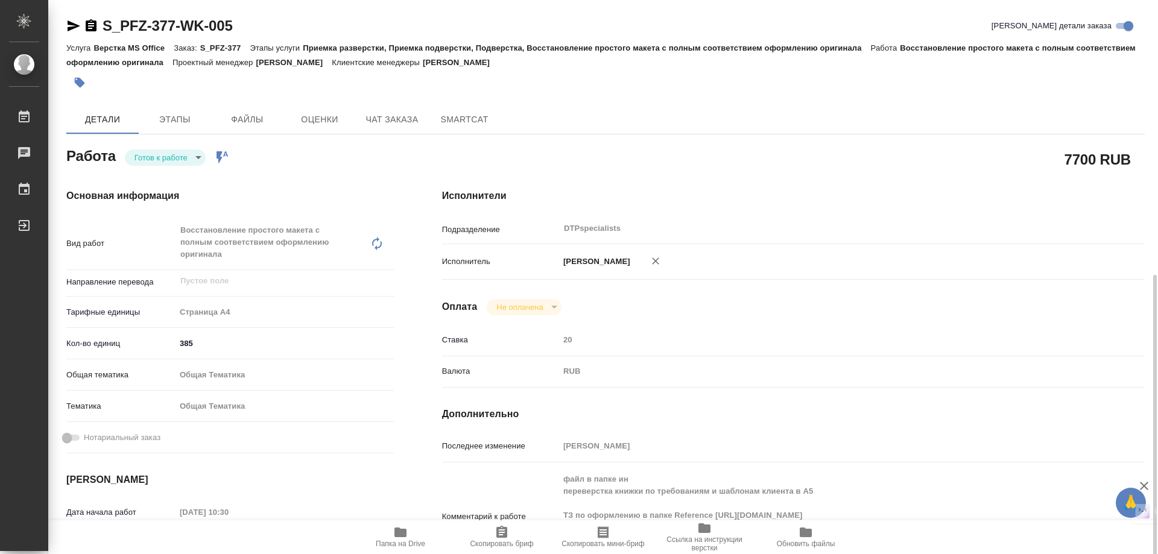
scroll to position [241, 0]
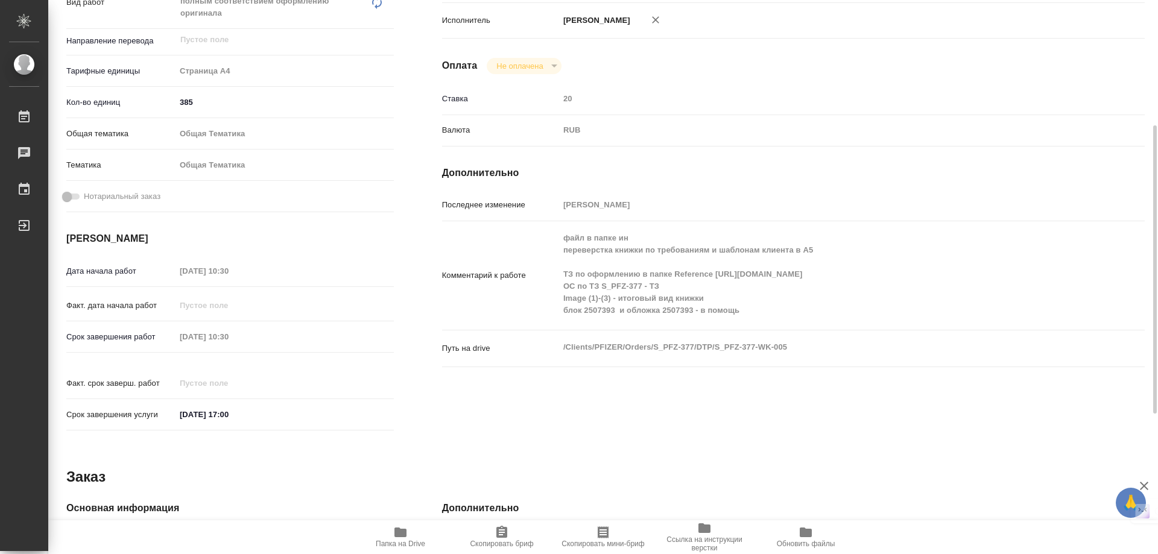
click at [896, 381] on div "Путь на drive /Clients/PFIZER/Orders/S_PFZ-377/DTP/S_PFZ-377-WK-005 x" at bounding box center [793, 358] width 703 height 46
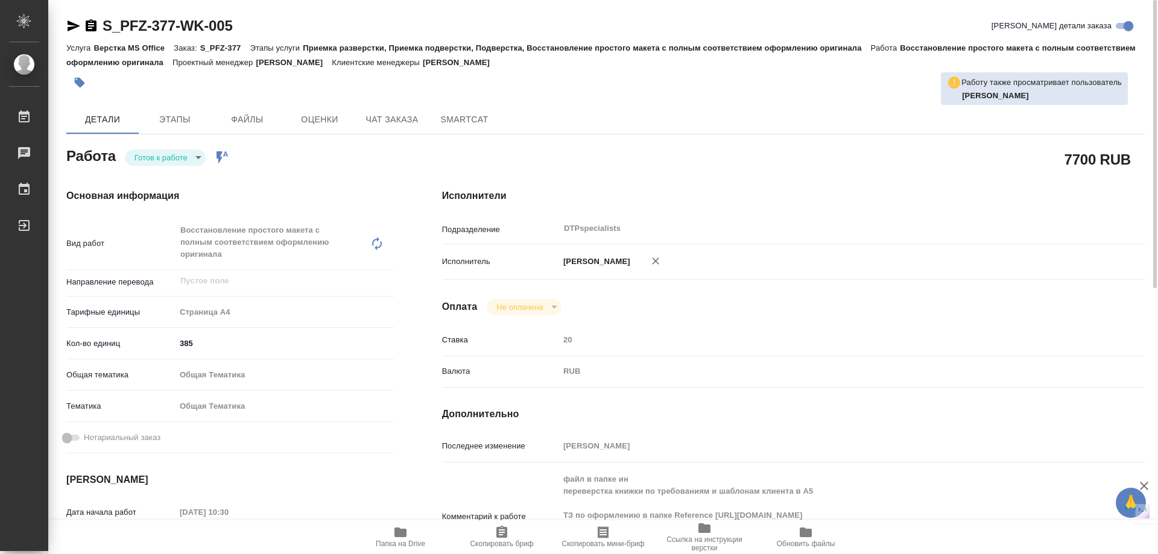
click at [930, 386] on div "Валюта RUB RUB" at bounding box center [793, 376] width 703 height 31
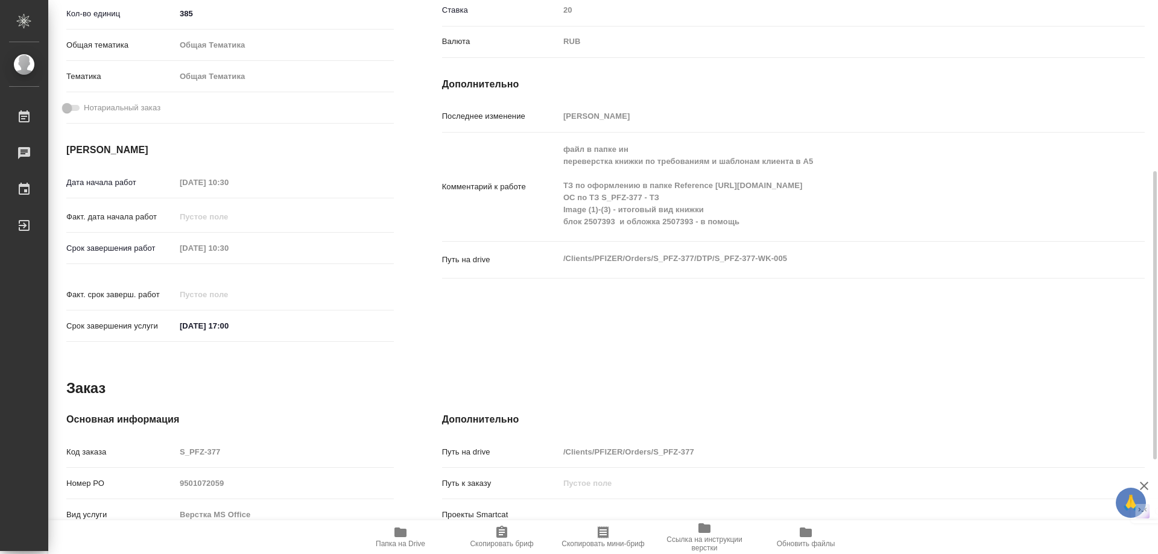
scroll to position [89, 0]
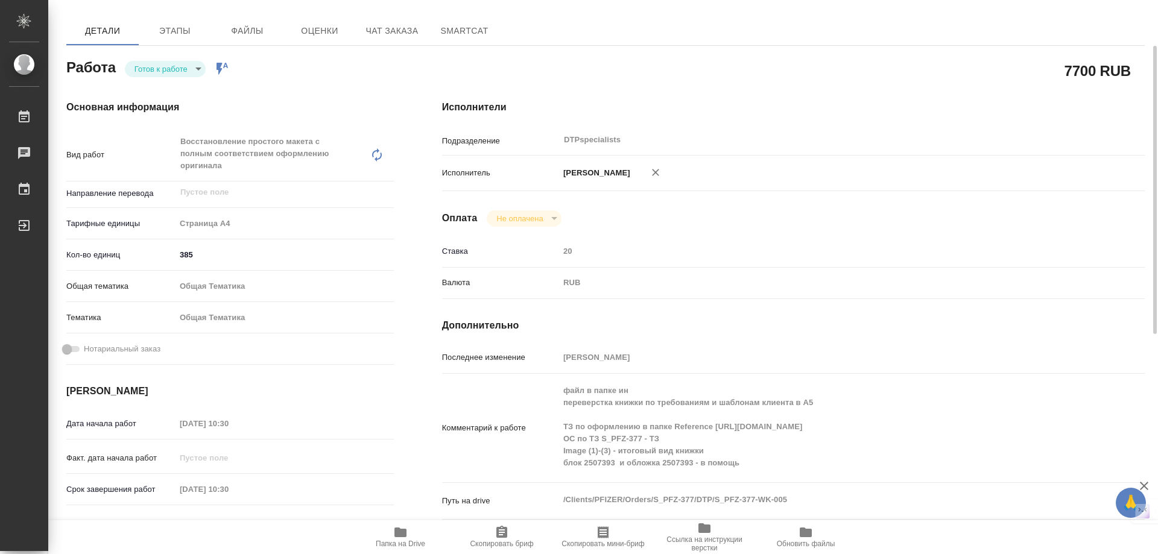
click at [952, 274] on div "RUB" at bounding box center [822, 283] width 527 height 21
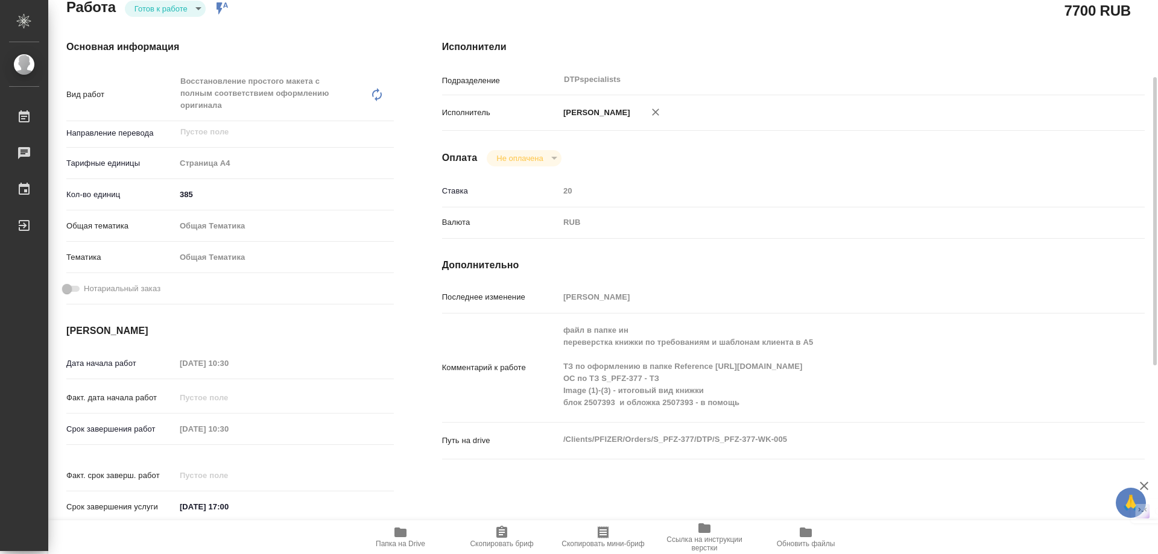
scroll to position [0, 0]
